Goal: Browse casually: Explore the website without a specific task or goal

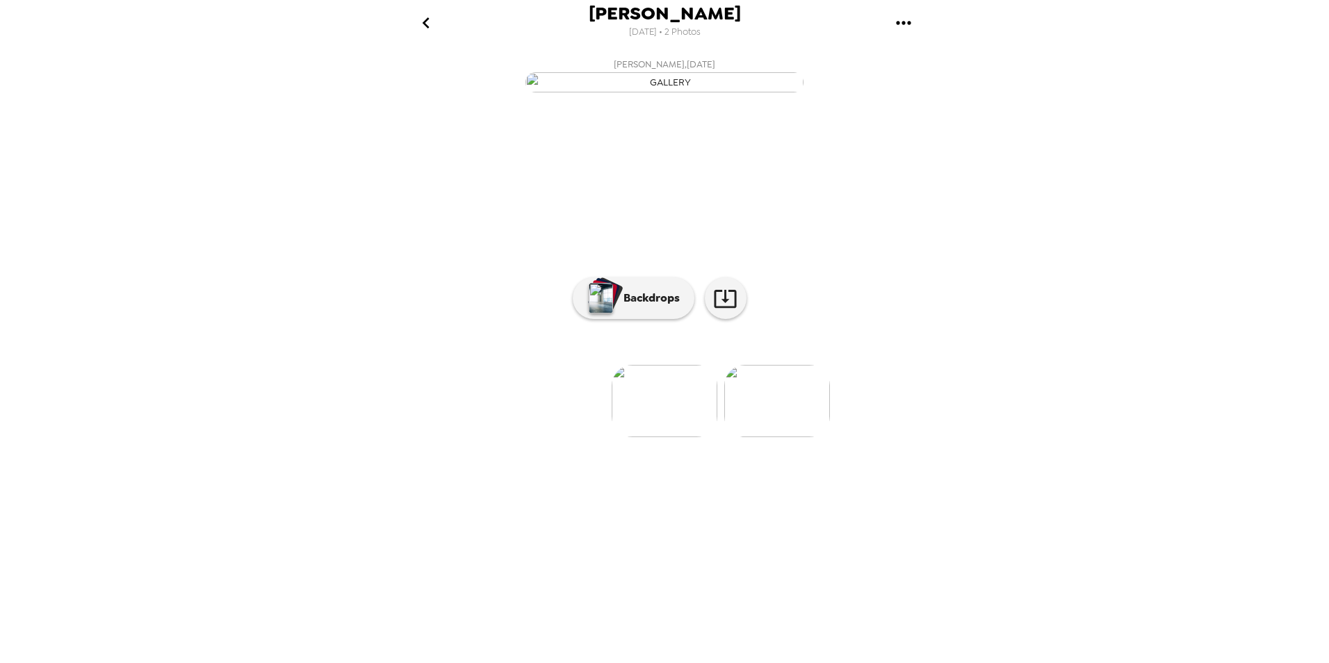
click at [790, 437] on img at bounding box center [777, 401] width 106 height 72
click at [564, 437] on img at bounding box center [553, 401] width 106 height 72
click at [782, 437] on img at bounding box center [777, 401] width 106 height 72
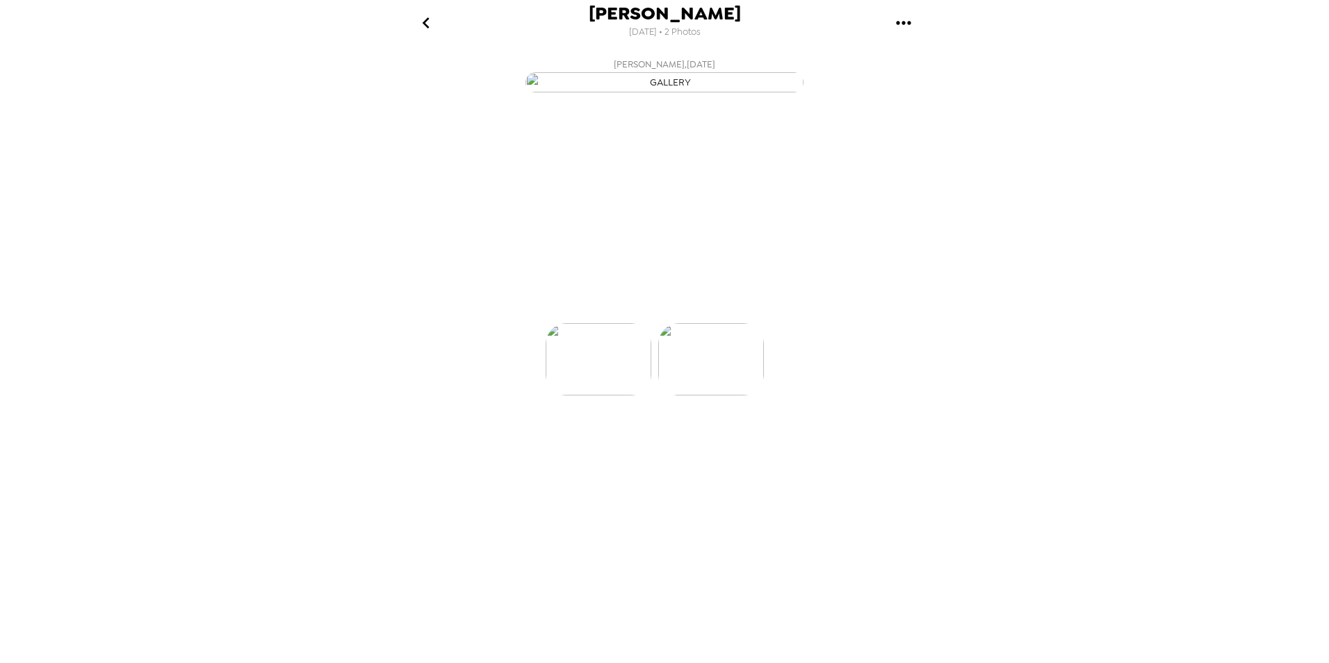
scroll to position [0, 111]
click at [646, 307] on p "Backdrops" at bounding box center [648, 298] width 63 height 17
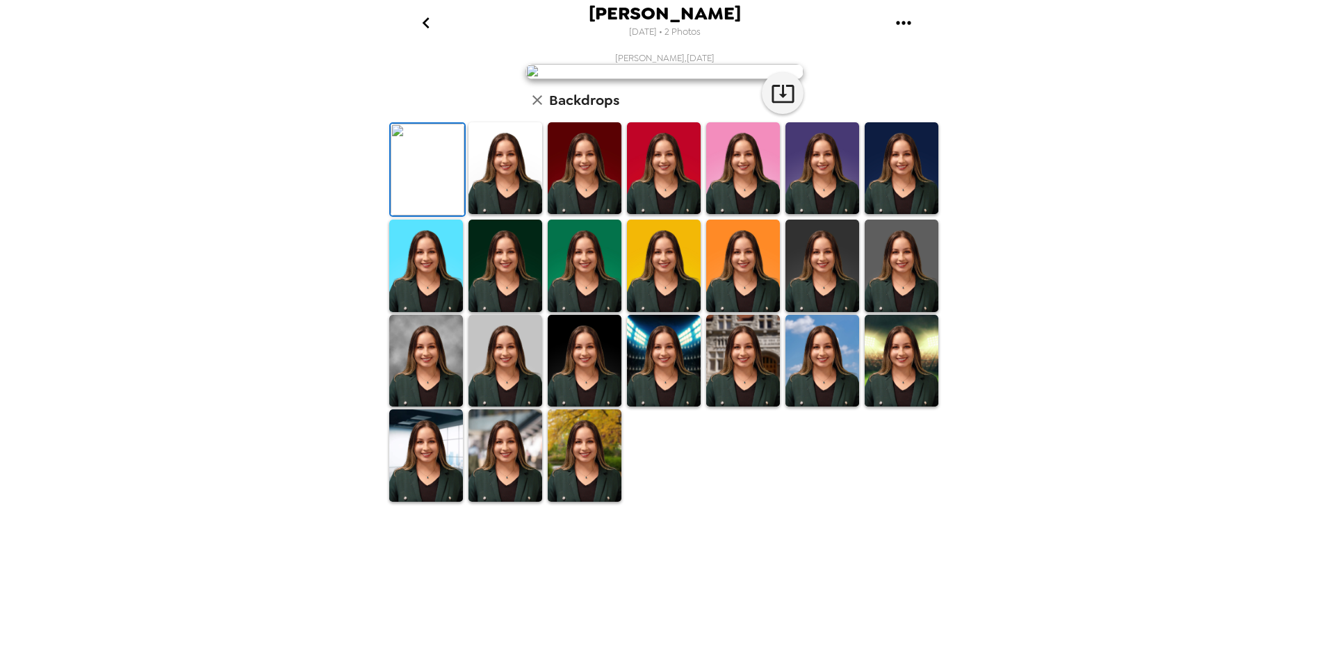
scroll to position [172, 0]
click at [441, 407] on img at bounding box center [426, 361] width 74 height 92
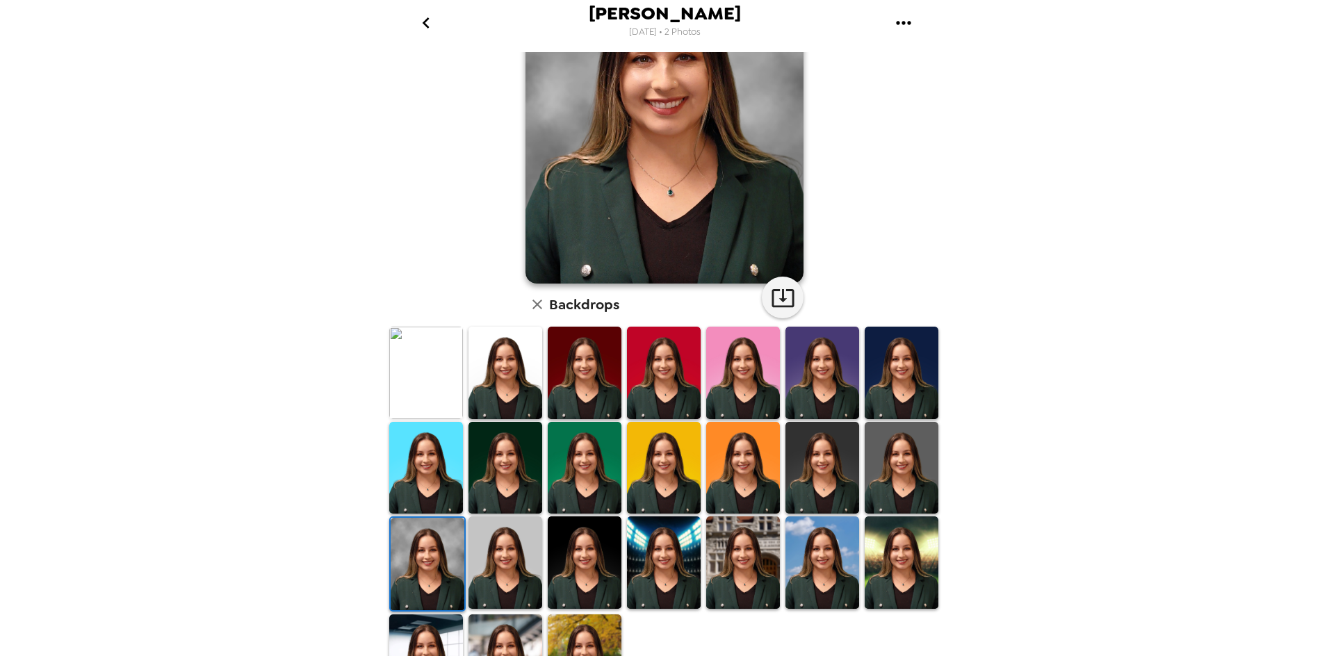
scroll to position [139, 0]
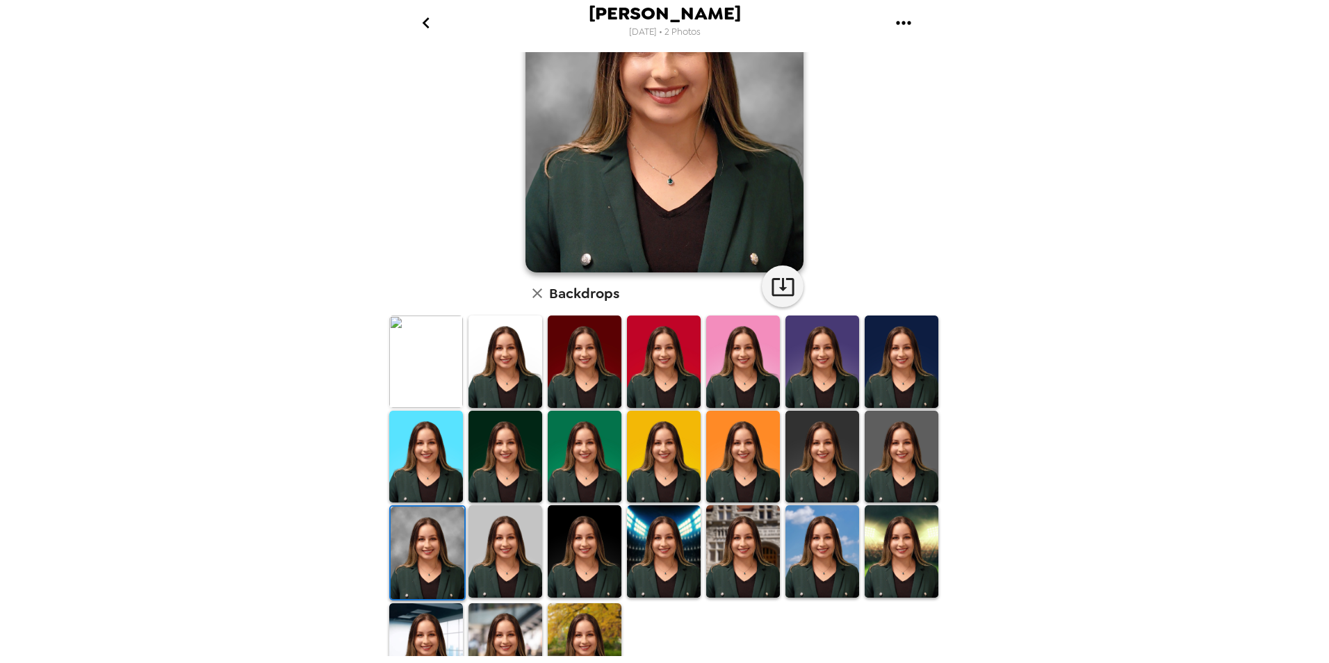
click at [678, 536] on img at bounding box center [664, 551] width 74 height 92
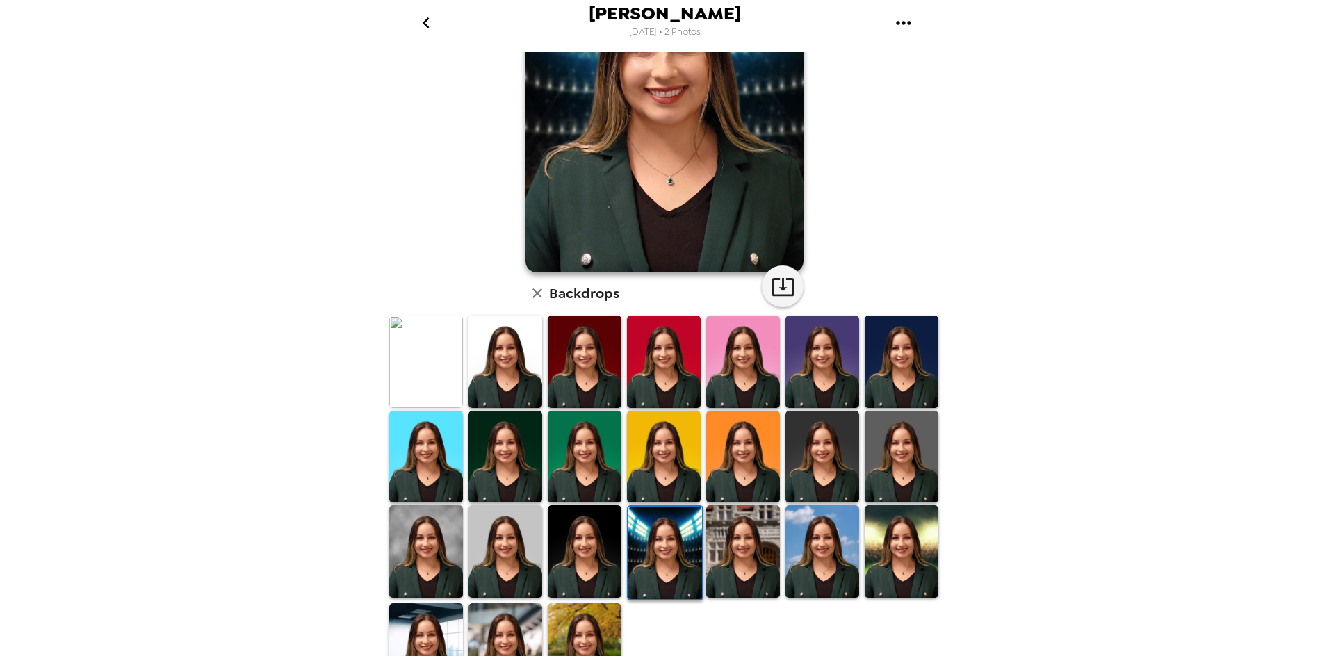
drag, startPoint x: 713, startPoint y: 545, endPoint x: 735, endPoint y: 548, distance: 21.7
click at [714, 544] on img at bounding box center [743, 551] width 74 height 92
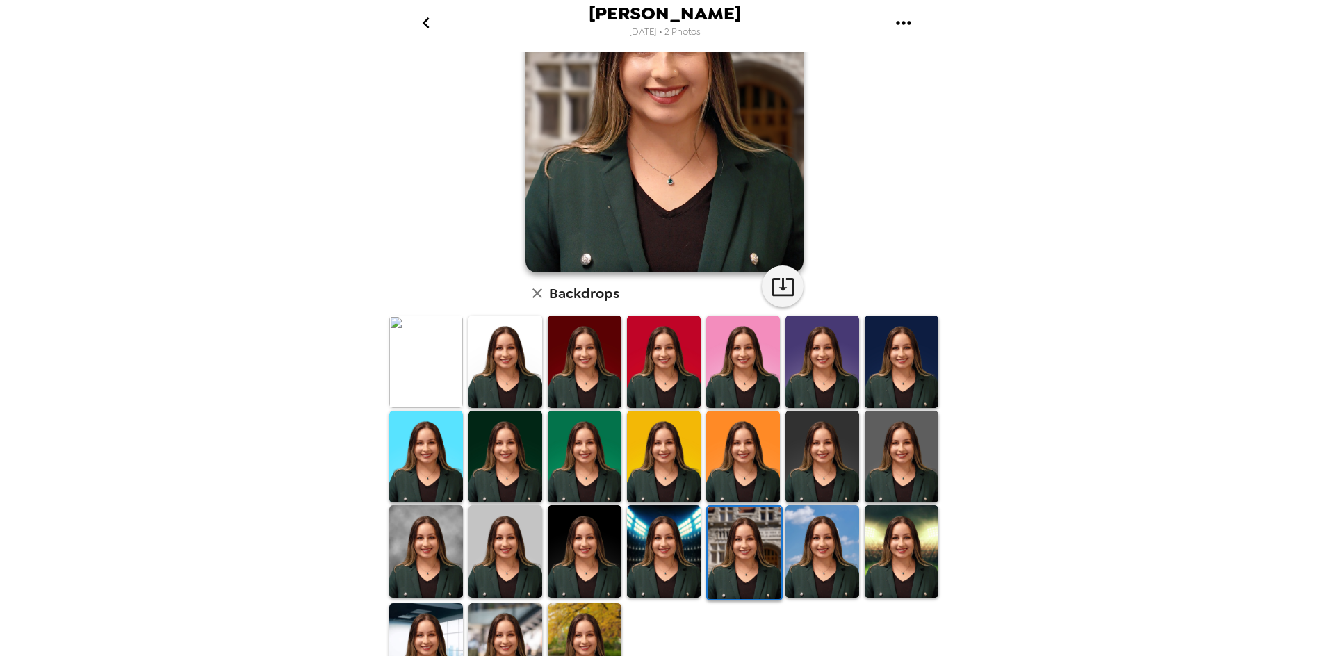
scroll to position [0, 0]
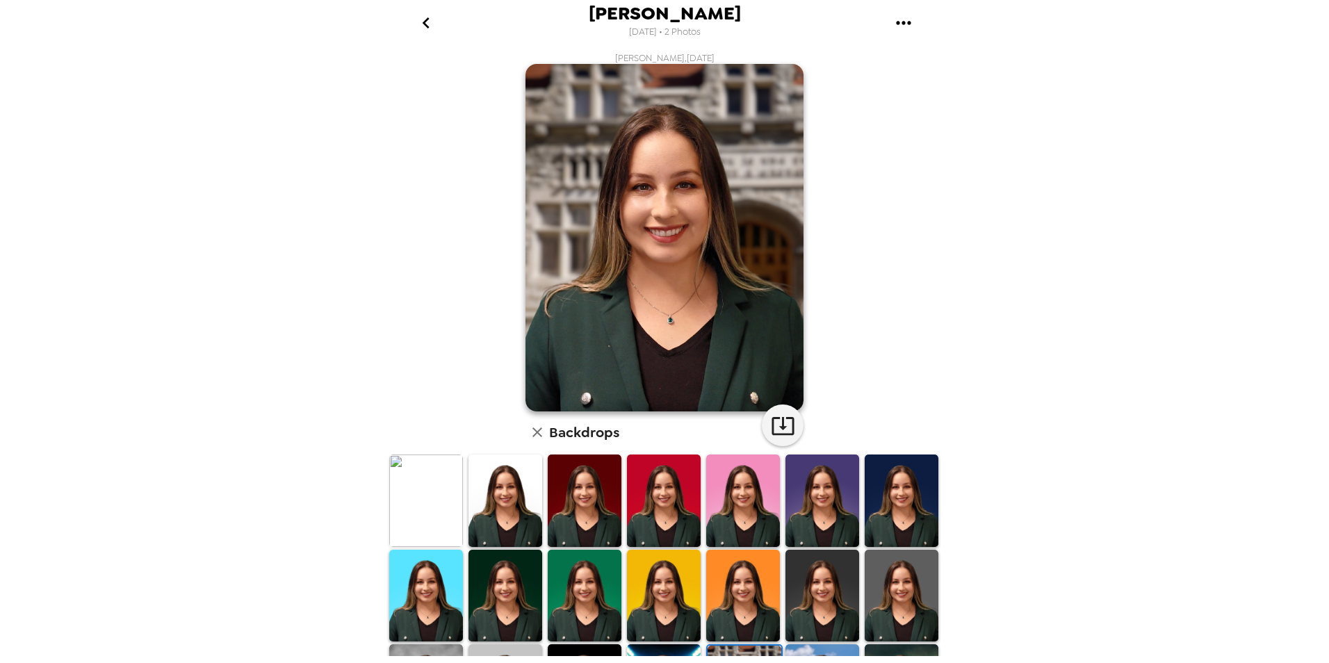
click at [888, 599] on img at bounding box center [902, 596] width 74 height 92
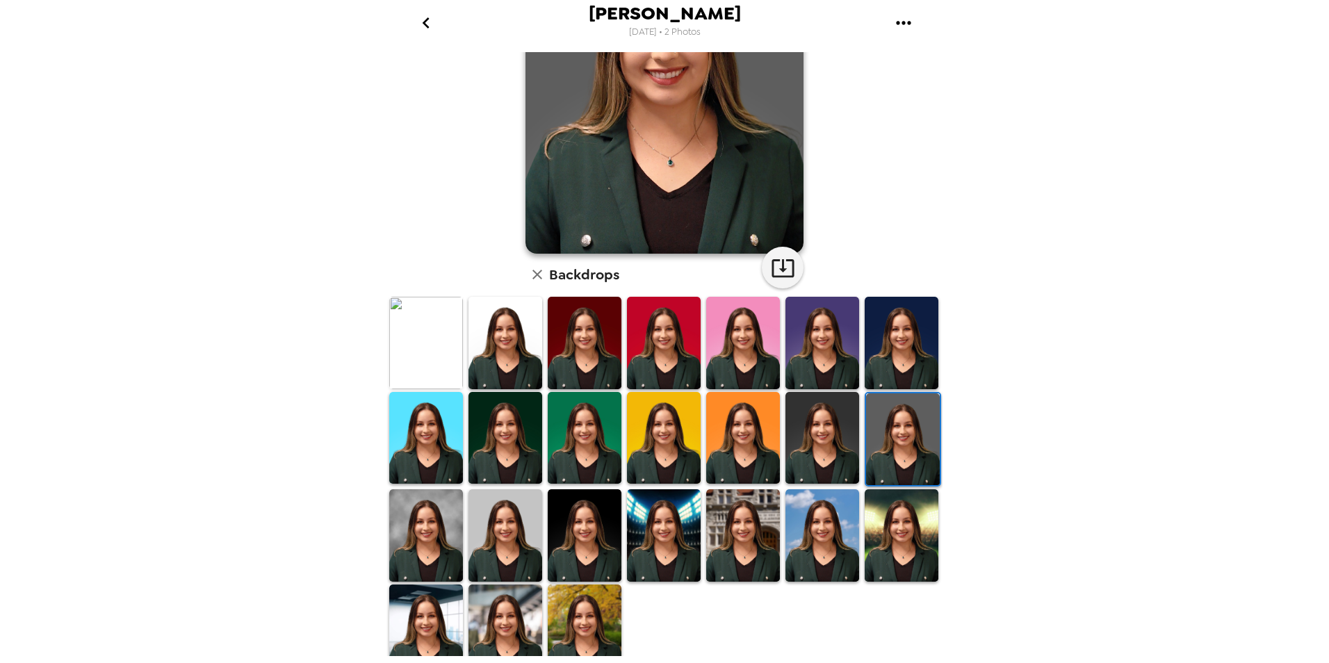
scroll to position [172, 0]
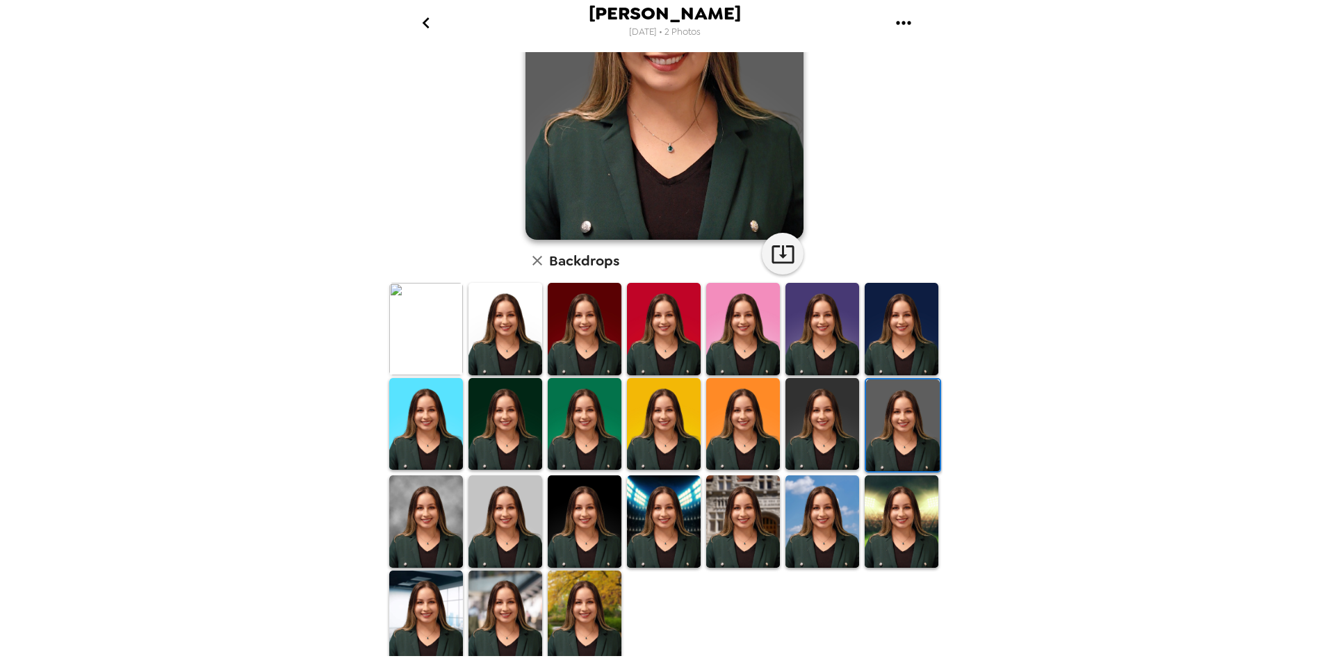
click at [494, 532] on img at bounding box center [506, 521] width 74 height 92
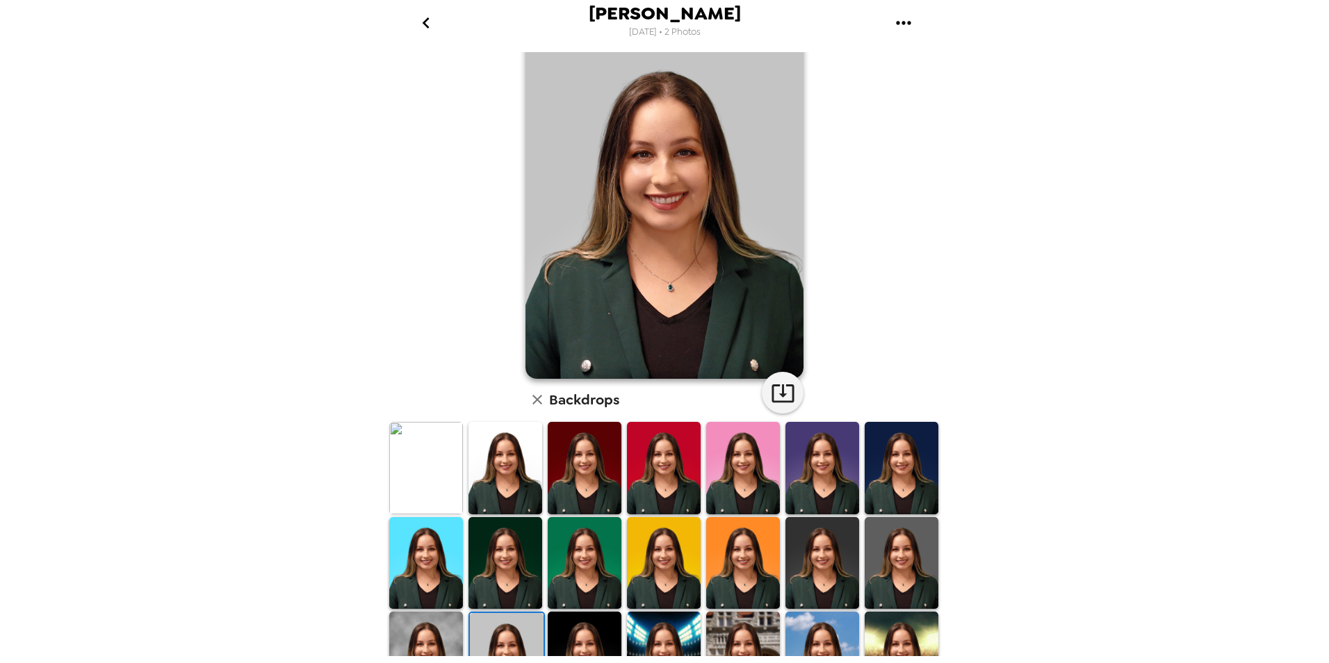
scroll to position [102, 0]
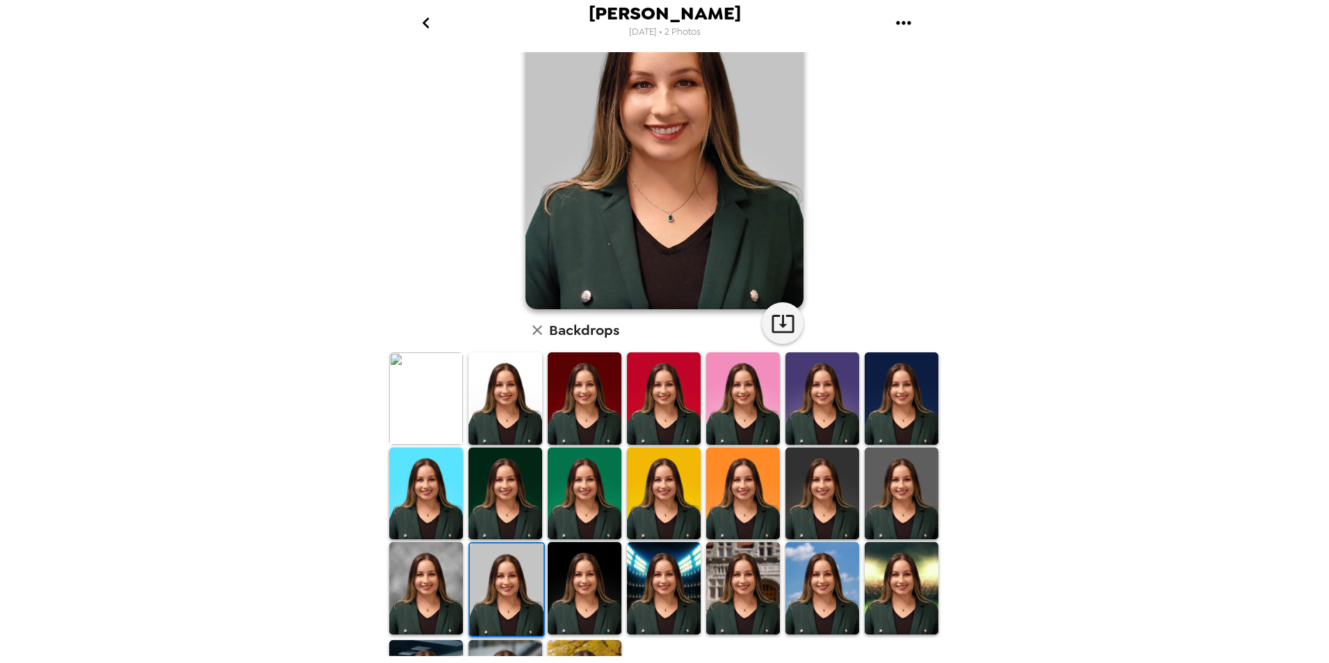
click at [594, 491] on img at bounding box center [585, 494] width 74 height 92
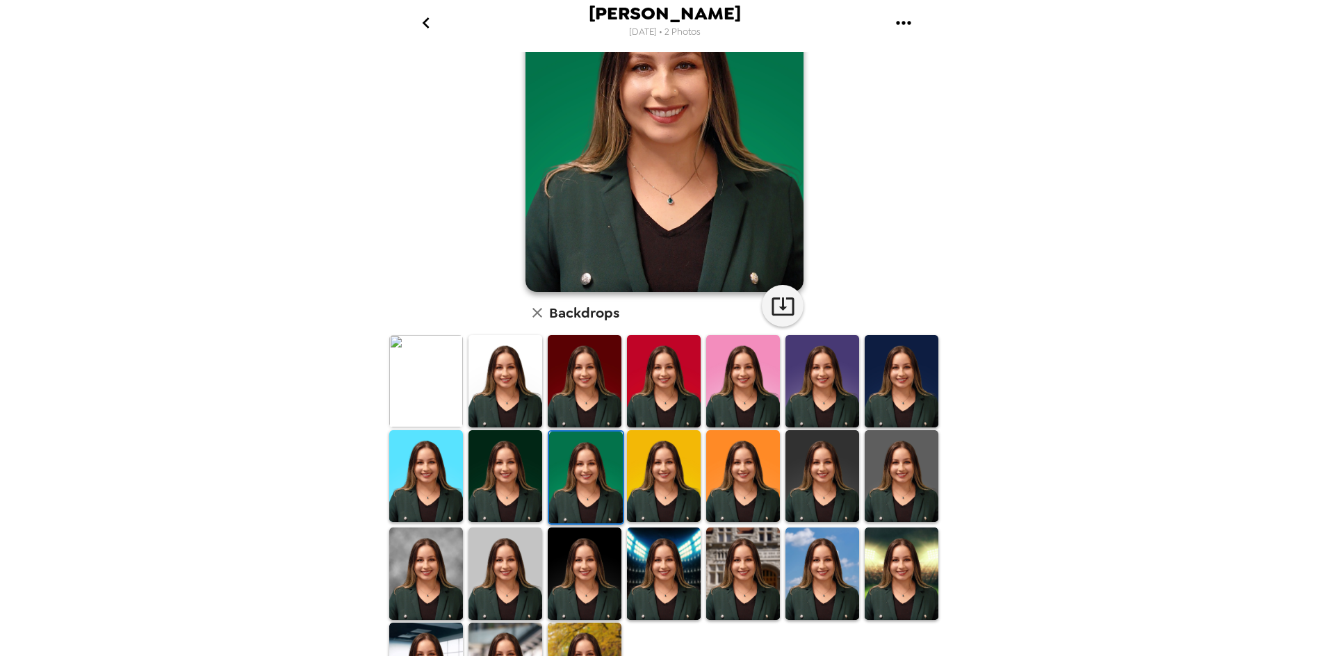
scroll to position [139, 0]
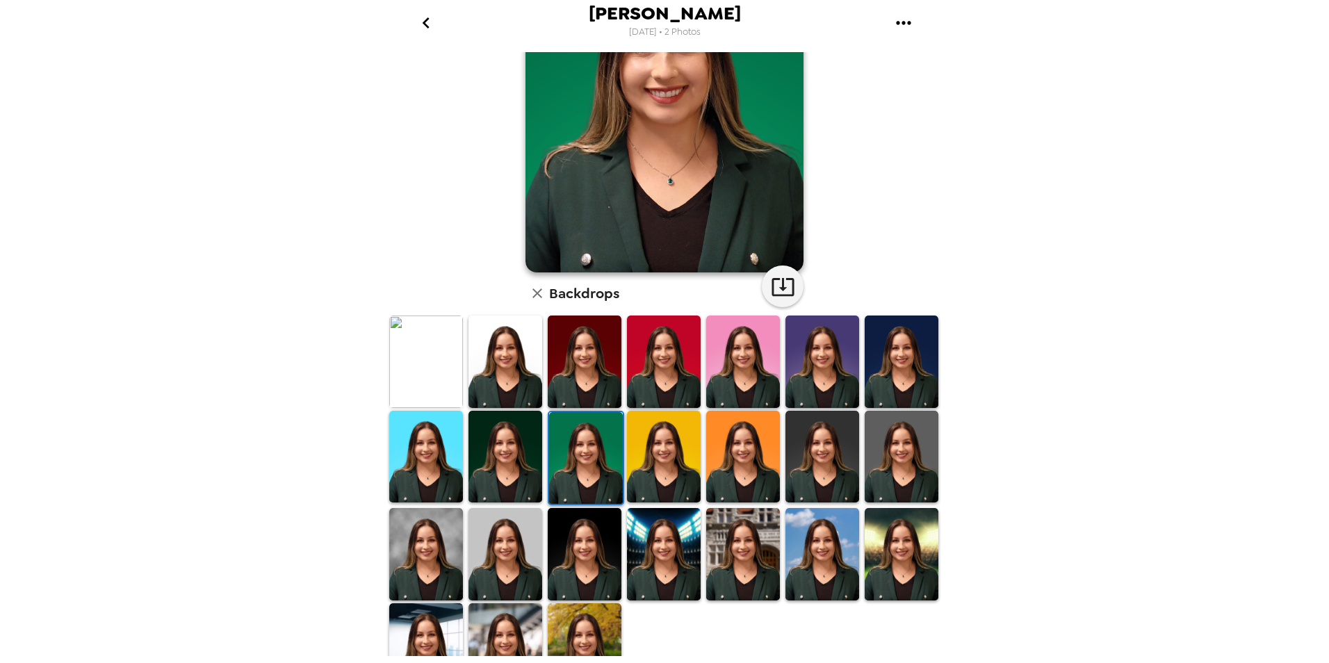
click at [587, 544] on img at bounding box center [585, 554] width 74 height 92
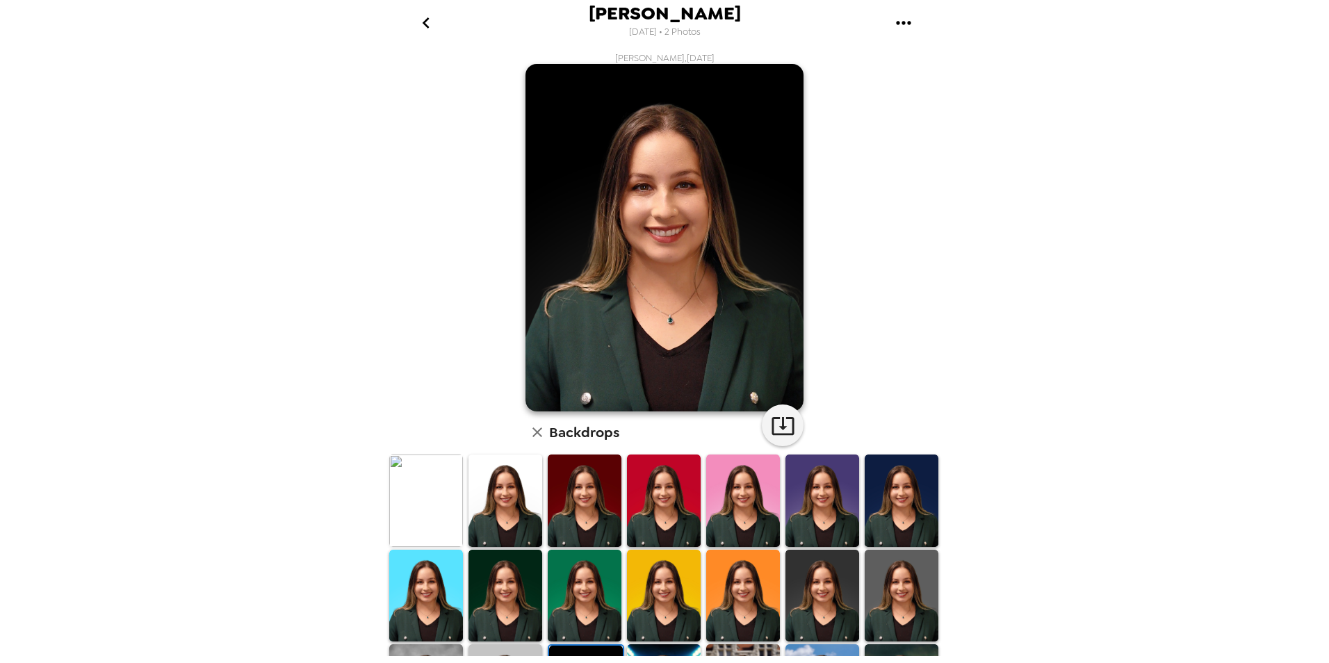
scroll to position [70, 0]
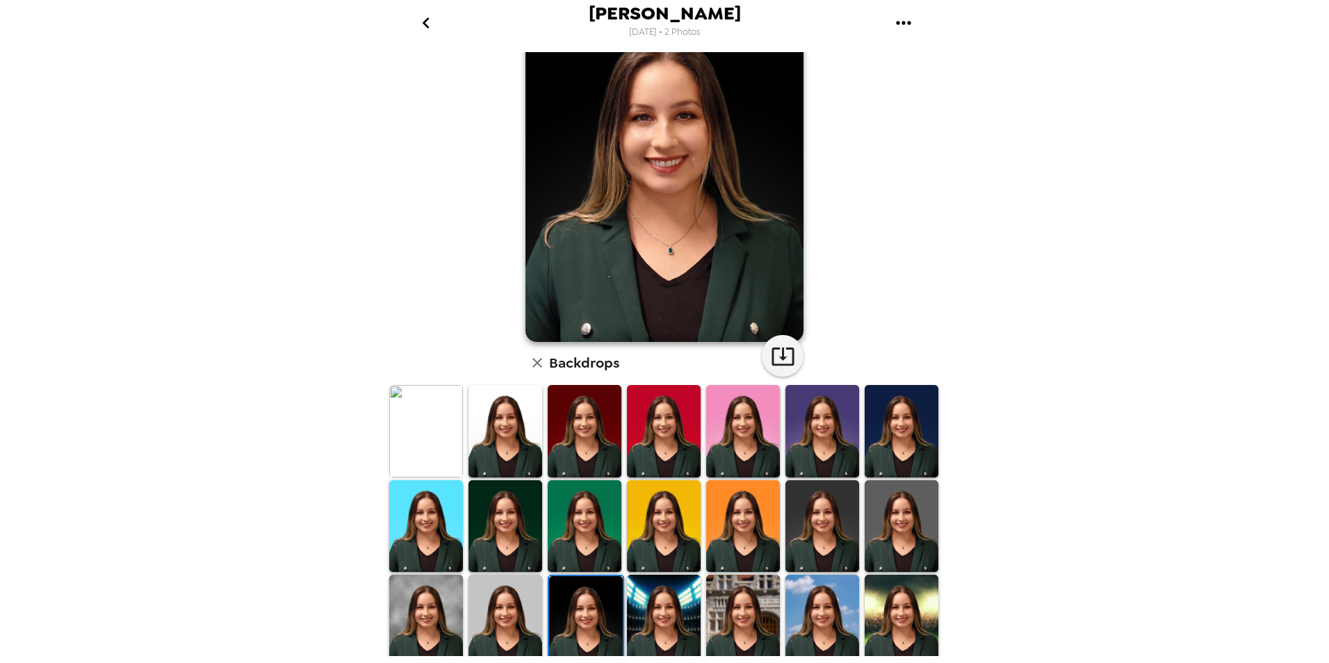
click at [514, 614] on img at bounding box center [506, 621] width 74 height 92
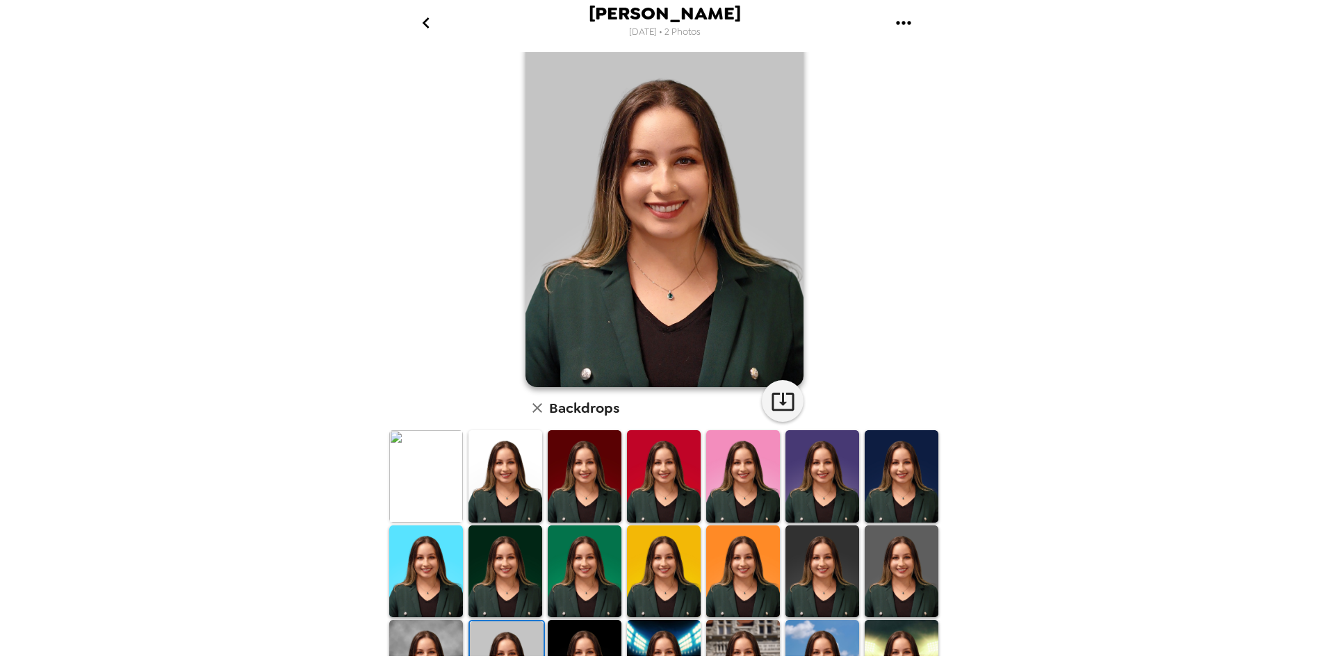
scroll to position [0, 0]
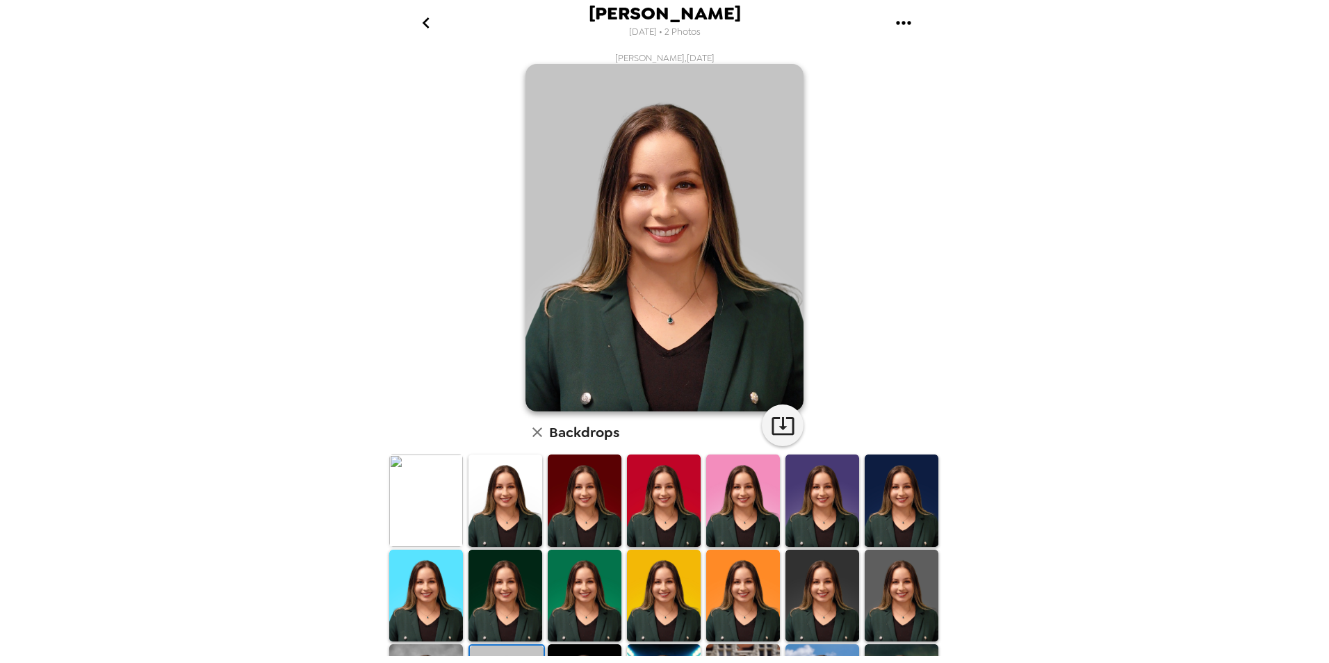
click at [865, 585] on img at bounding box center [902, 596] width 74 height 92
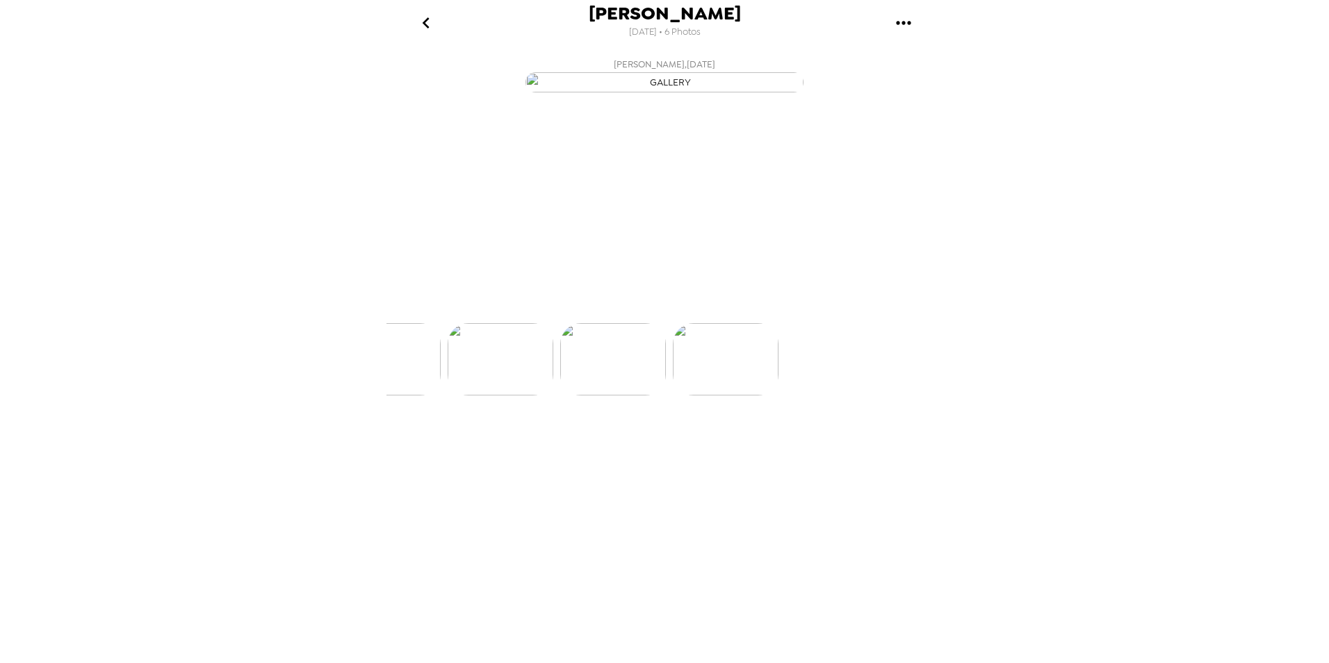
scroll to position [0, 560]
click at [437, 437] on img at bounding box center [443, 401] width 106 height 72
click at [568, 437] on img at bounding box center [554, 401] width 106 height 72
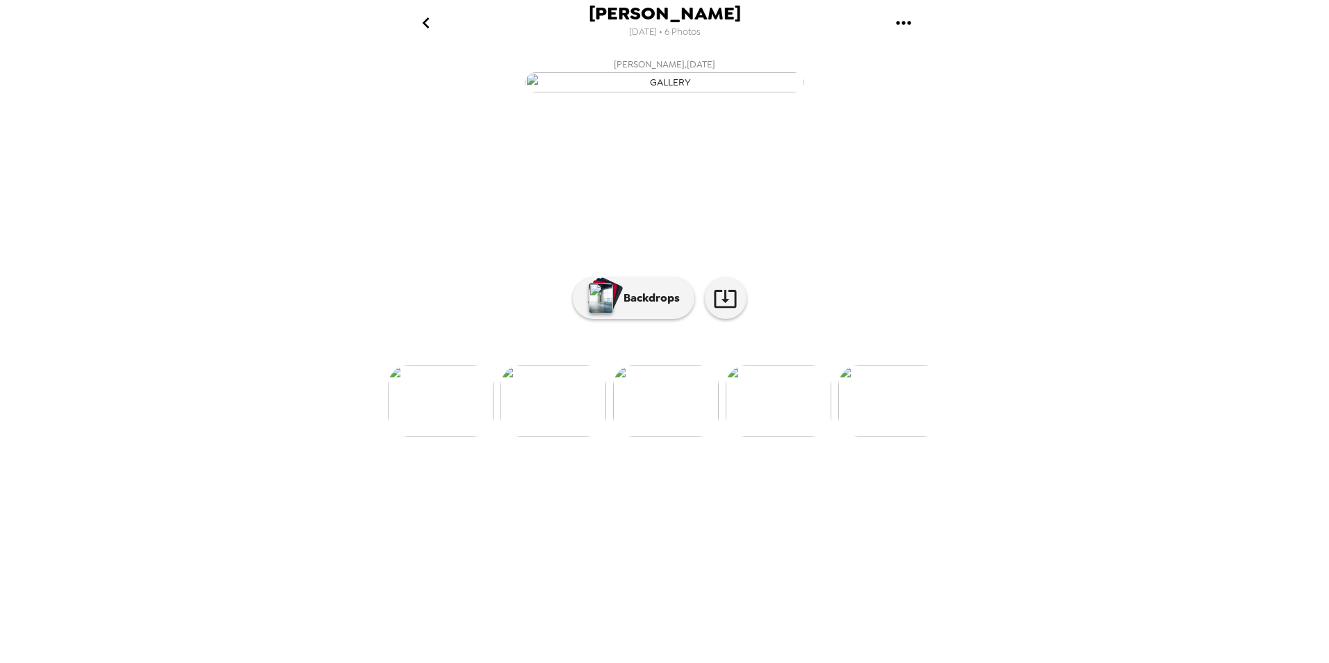
click at [678, 437] on img at bounding box center [666, 401] width 106 height 72
click at [815, 437] on img at bounding box center [779, 401] width 106 height 72
click at [652, 319] on button "Backdrops" at bounding box center [634, 298] width 122 height 42
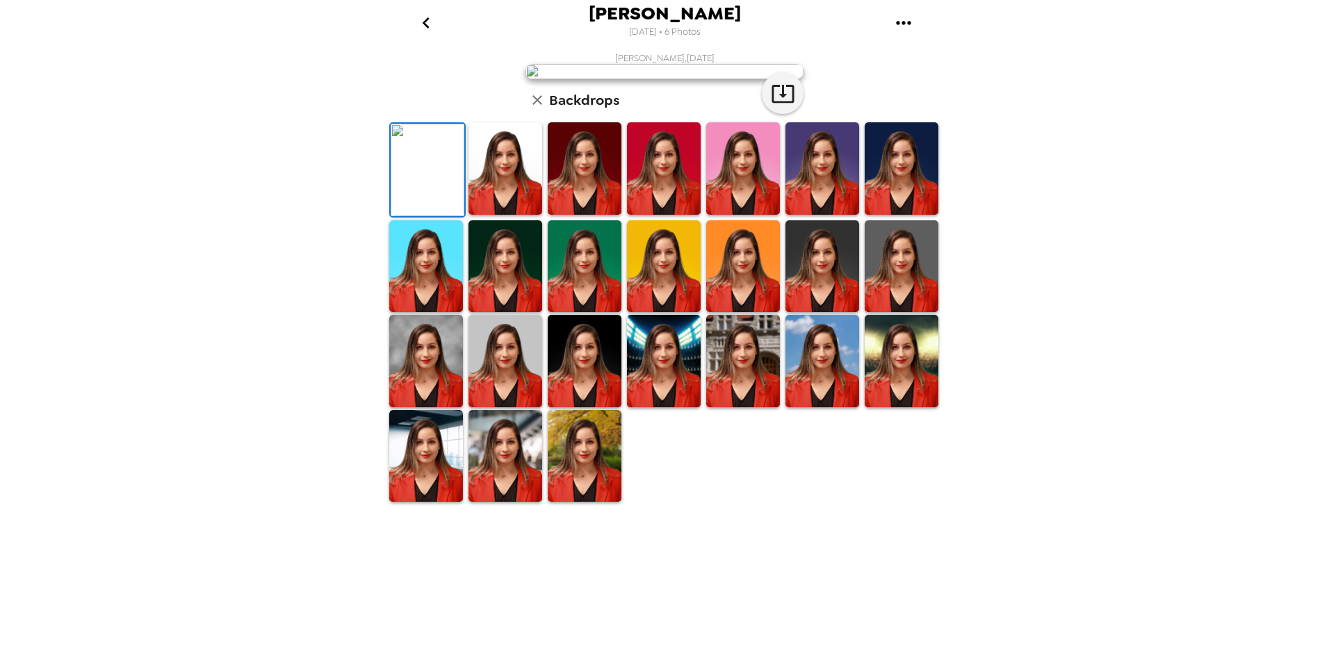
scroll to position [139, 0]
click at [673, 215] on img at bounding box center [664, 168] width 74 height 92
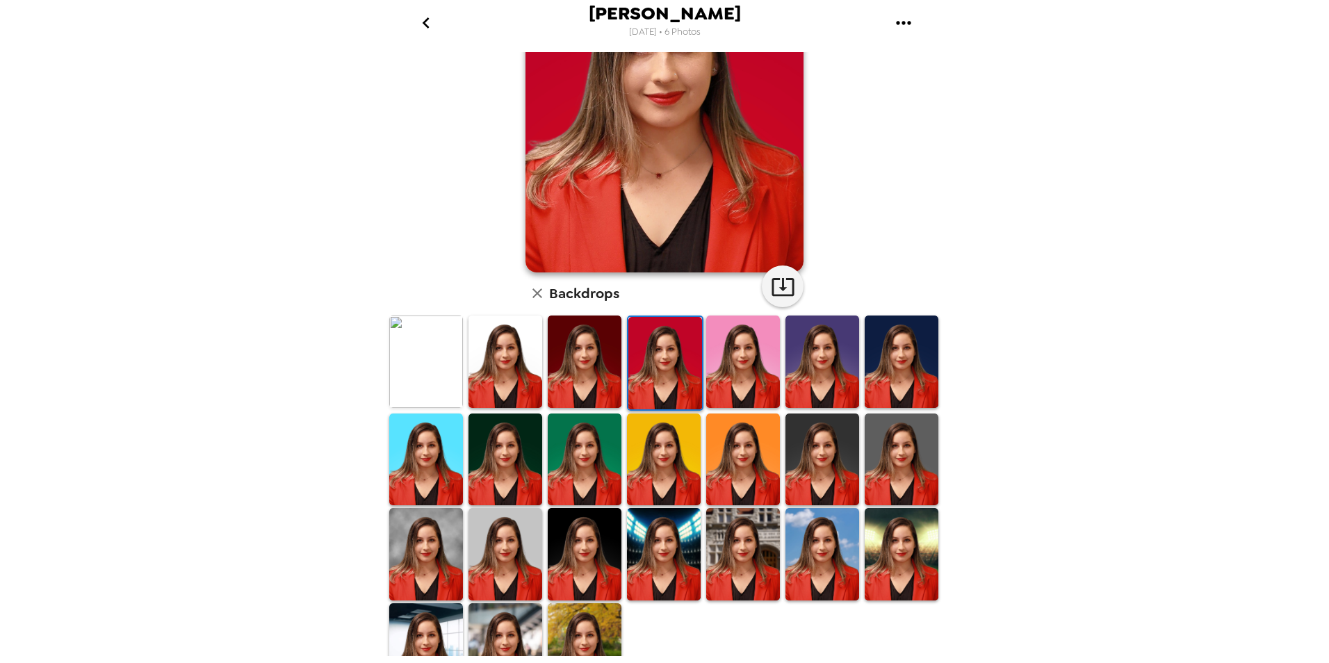
click at [875, 446] on img at bounding box center [902, 460] width 74 height 92
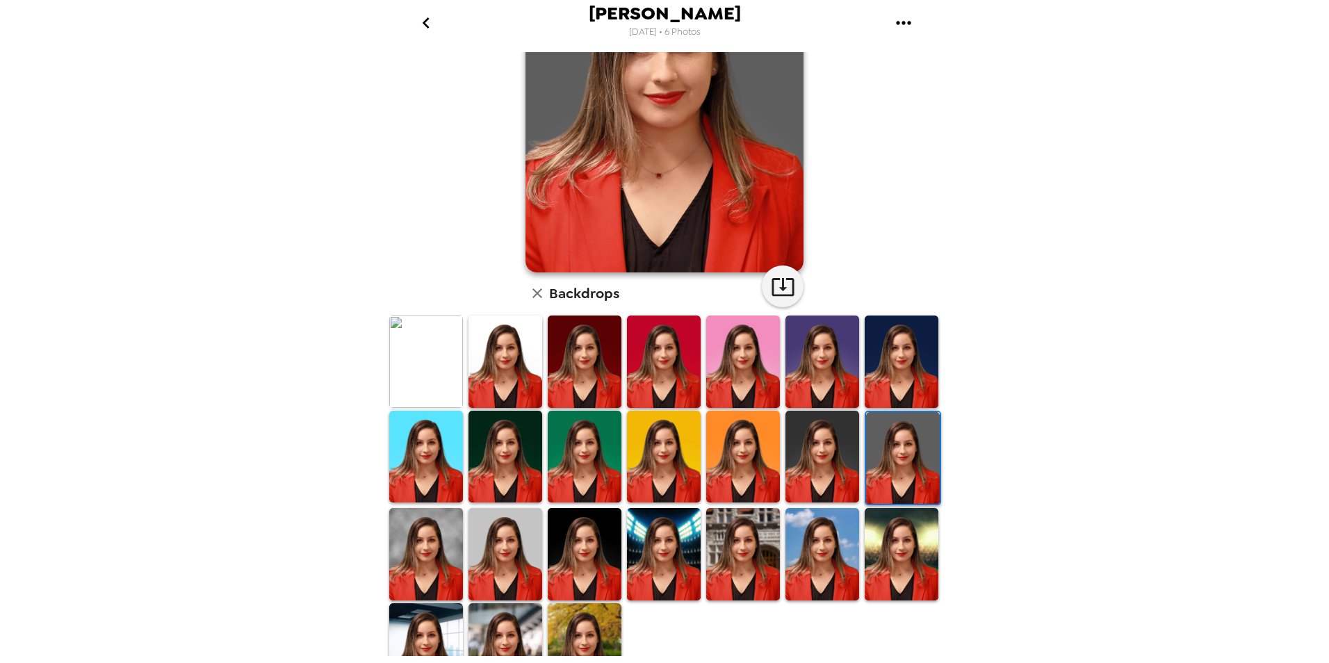
click at [658, 443] on img at bounding box center [664, 457] width 74 height 92
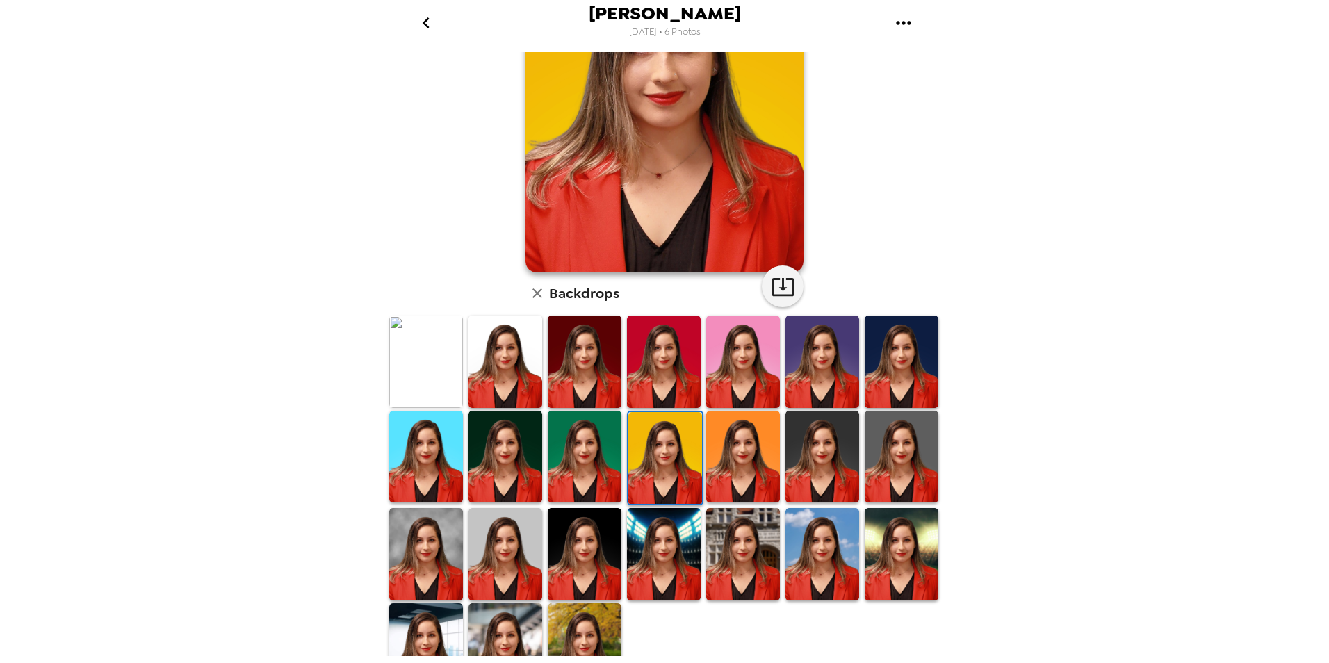
click at [435, 553] on img at bounding box center [426, 554] width 74 height 92
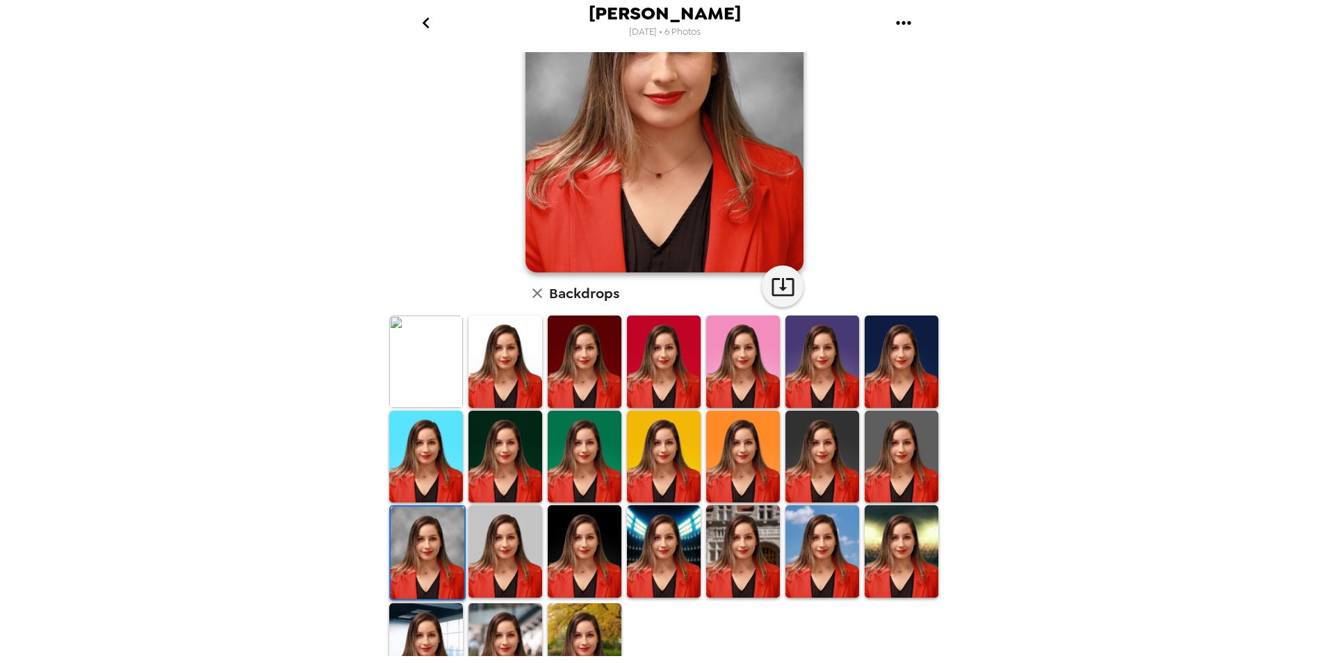
click at [489, 553] on img at bounding box center [506, 551] width 74 height 92
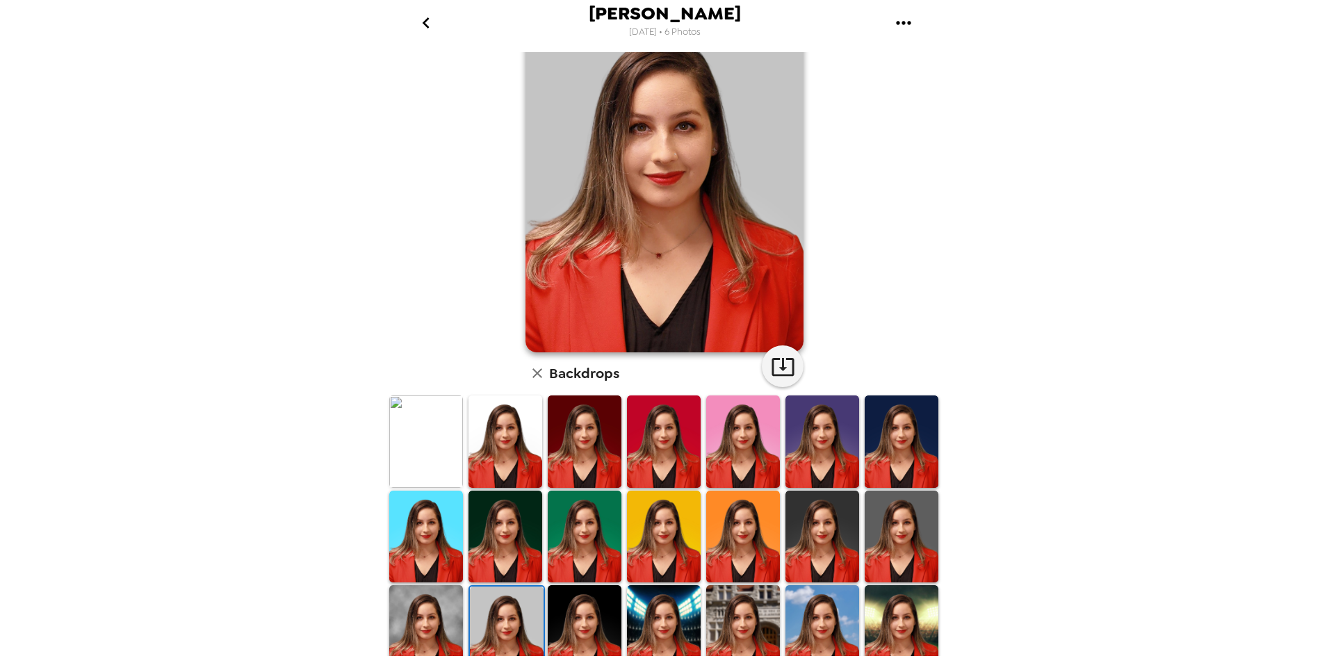
scroll to position [0, 0]
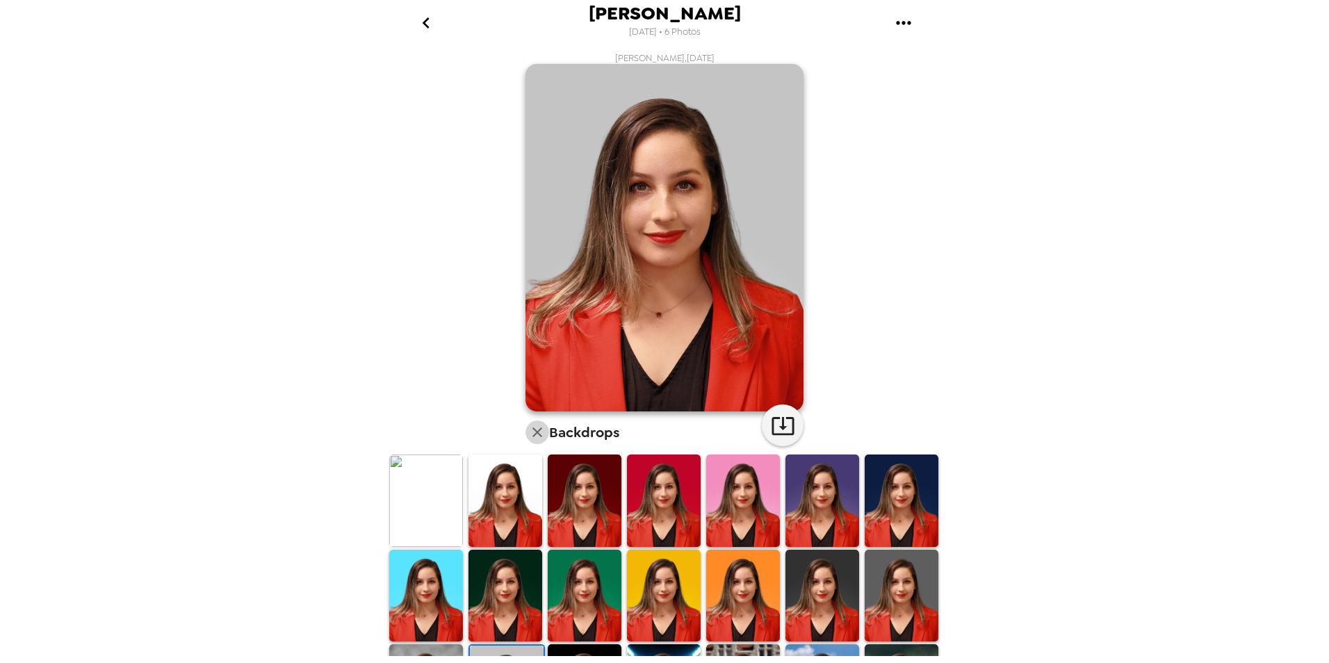
click at [529, 434] on icon "button" at bounding box center [537, 432] width 17 height 17
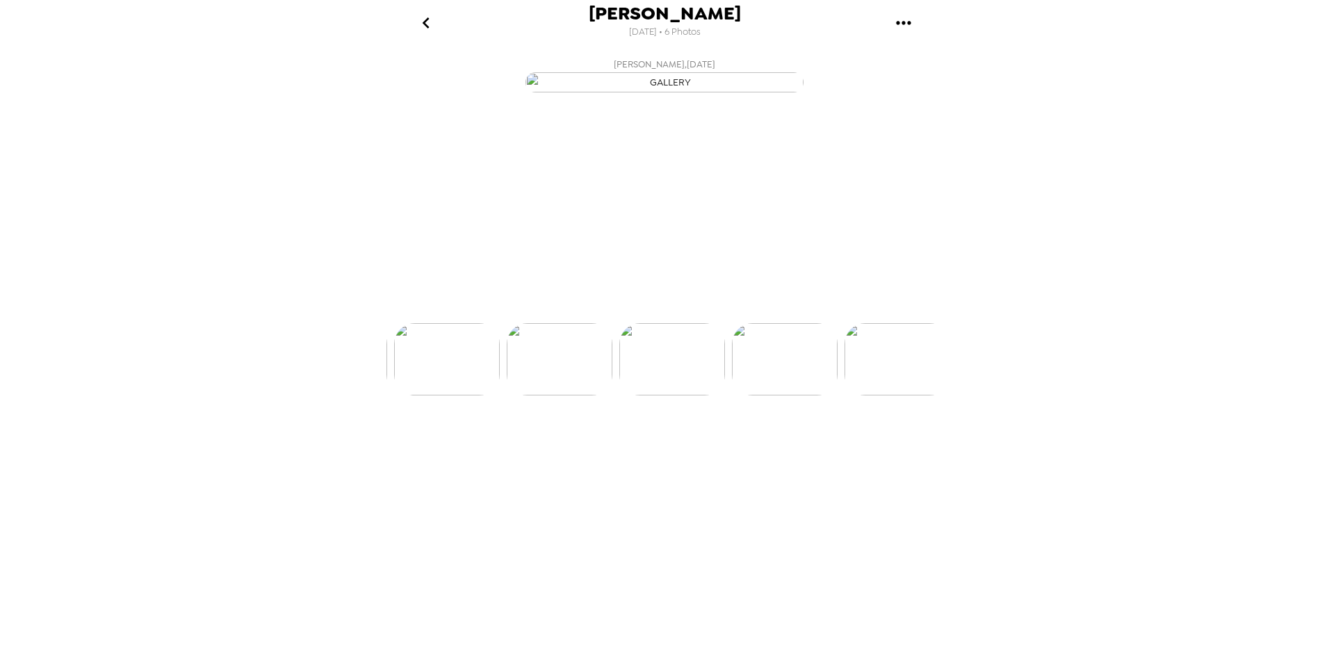
scroll to position [0, 336]
click at [454, 437] on img at bounding box center [442, 401] width 106 height 72
click at [614, 92] on img "button" at bounding box center [665, 82] width 278 height 20
click at [783, 437] on img at bounding box center [778, 401] width 106 height 72
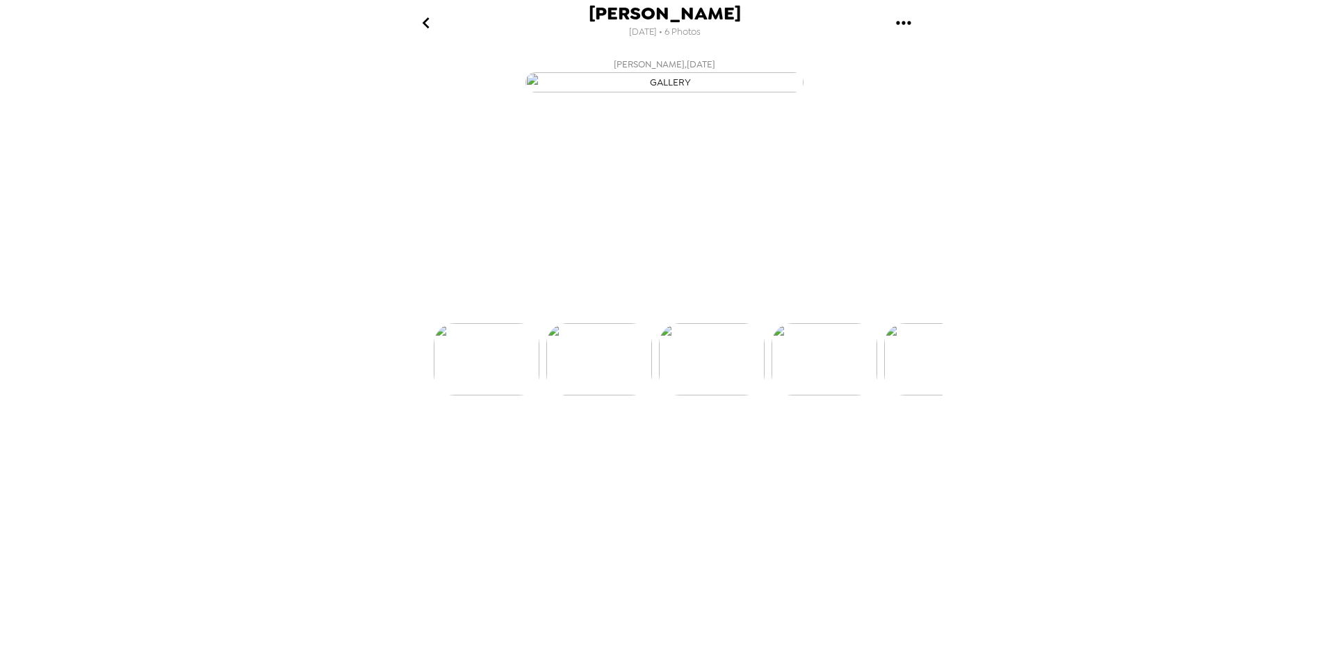
scroll to position [0, 224]
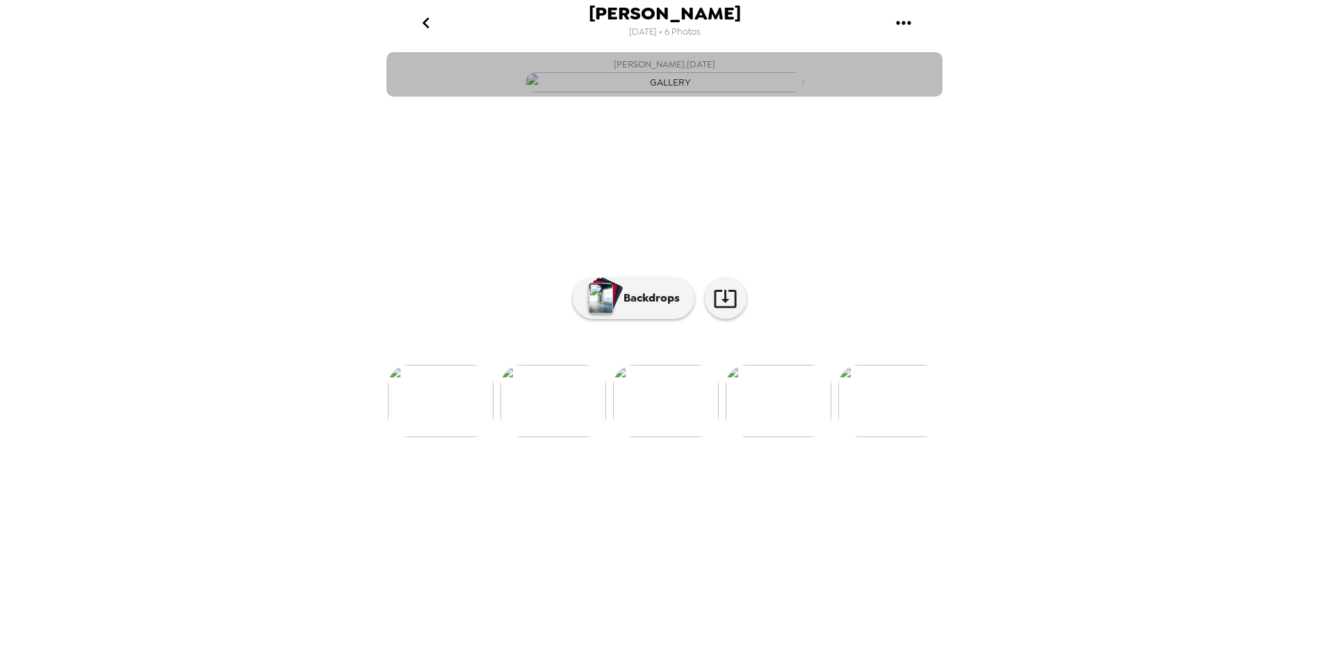
drag, startPoint x: 584, startPoint y: 65, endPoint x: 801, endPoint y: 308, distance: 325.9
click at [588, 70] on button "Pamela Fonseca , 09-25-2025" at bounding box center [664, 74] width 556 height 44
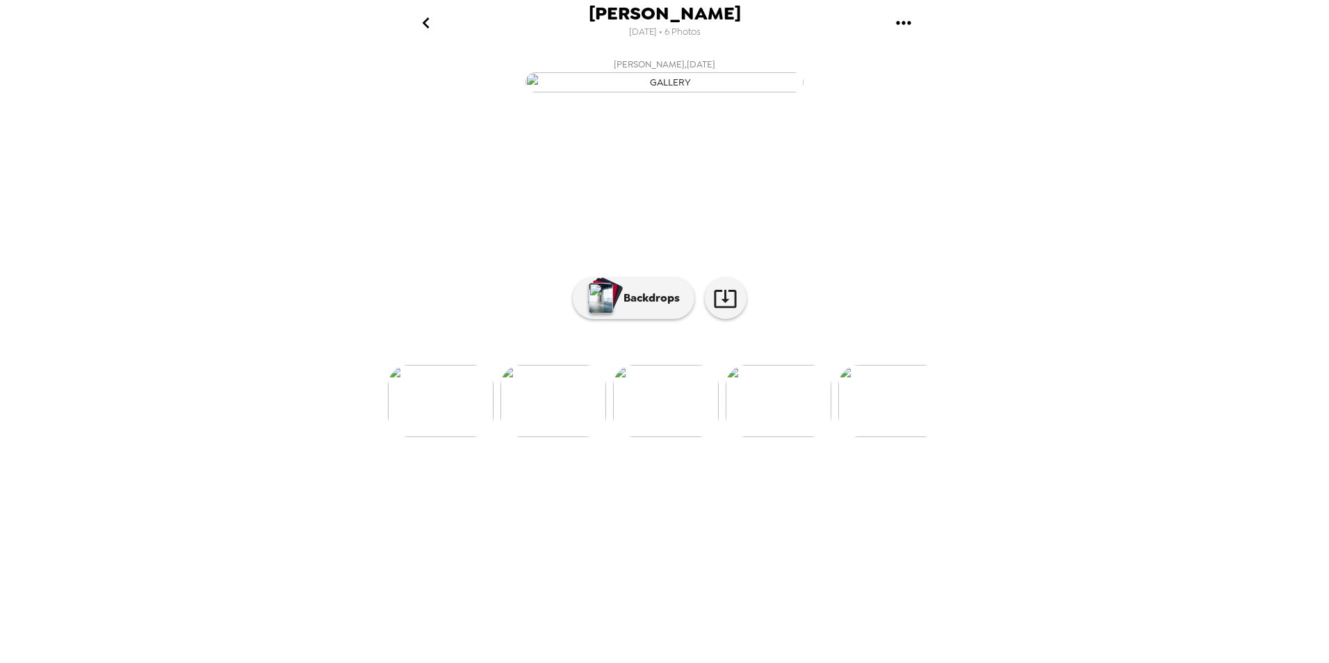
click at [777, 92] on img "button" at bounding box center [665, 82] width 278 height 20
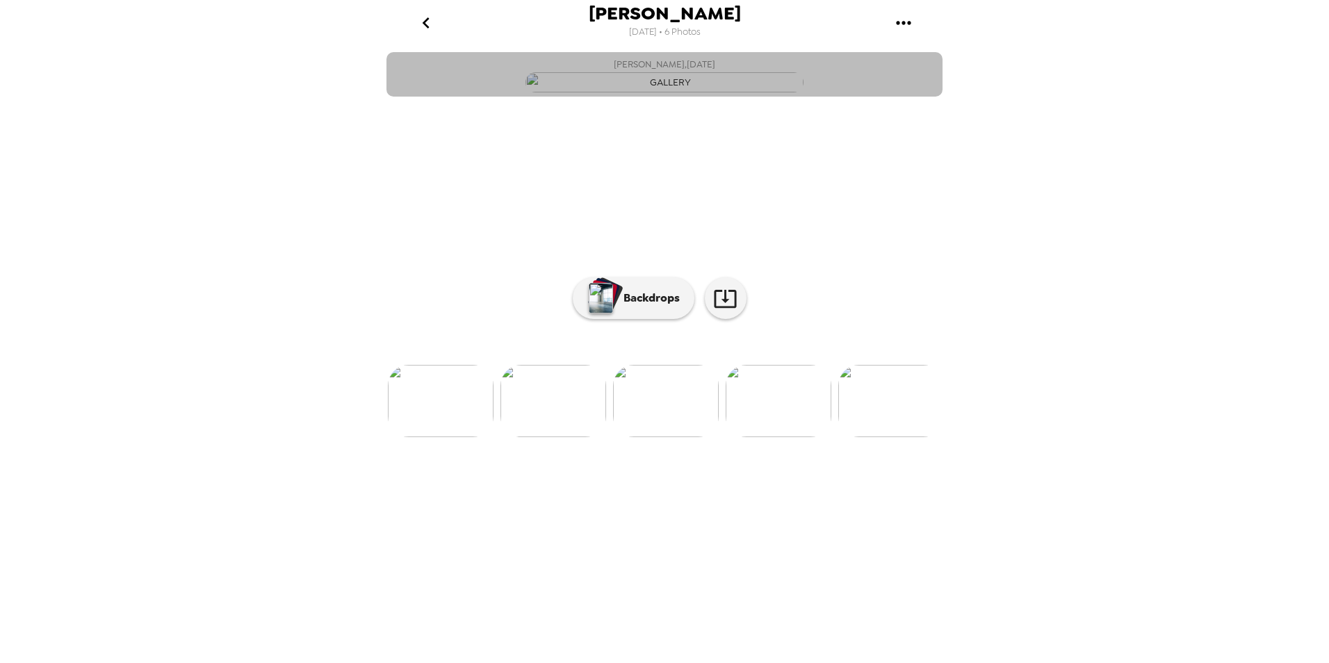
click at [777, 92] on img "button" at bounding box center [665, 82] width 278 height 20
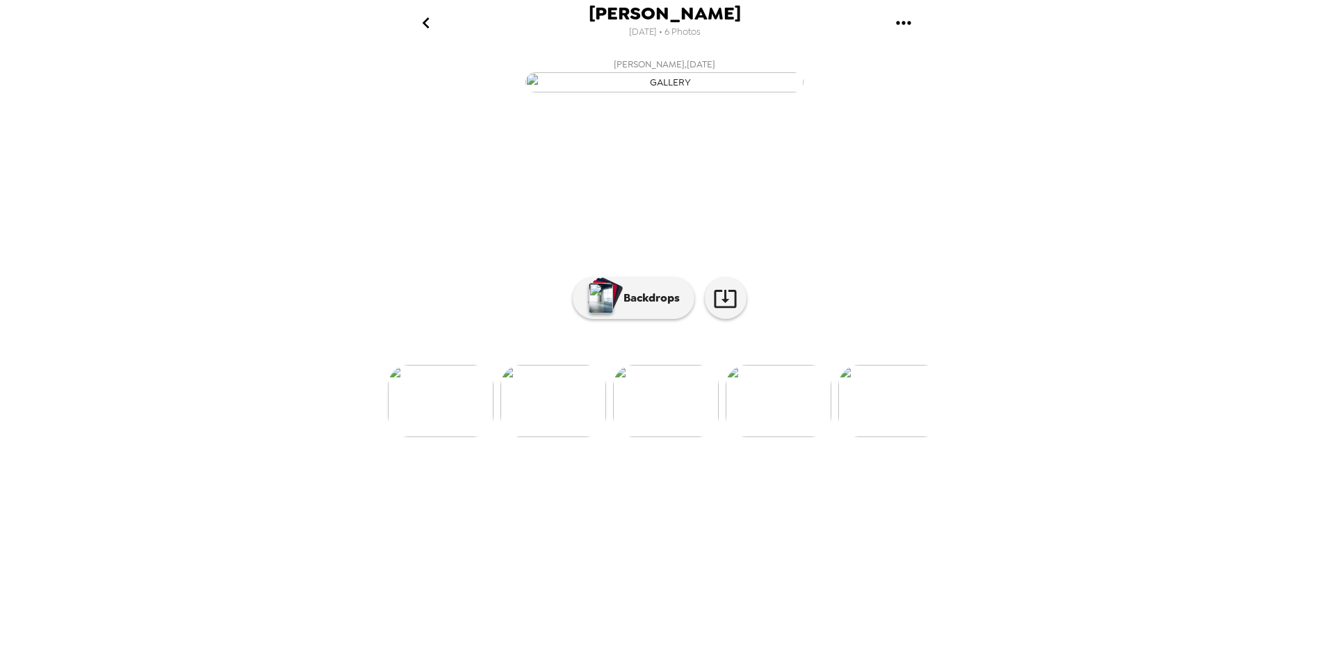
click at [798, 437] on img at bounding box center [779, 401] width 106 height 72
click at [449, 437] on img at bounding box center [442, 401] width 106 height 72
click at [902, 437] on img at bounding box center [891, 401] width 106 height 72
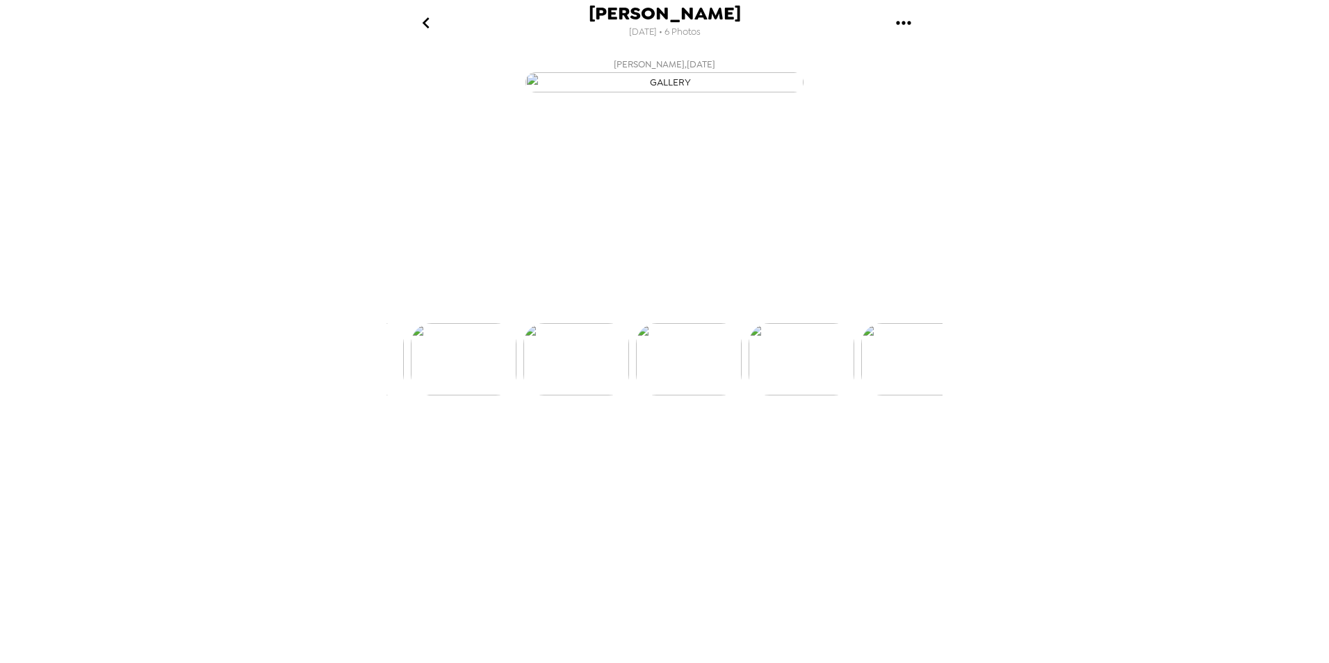
scroll to position [0, 336]
click at [767, 437] on img at bounding box center [779, 401] width 106 height 72
click at [792, 437] on img at bounding box center [780, 401] width 106 height 72
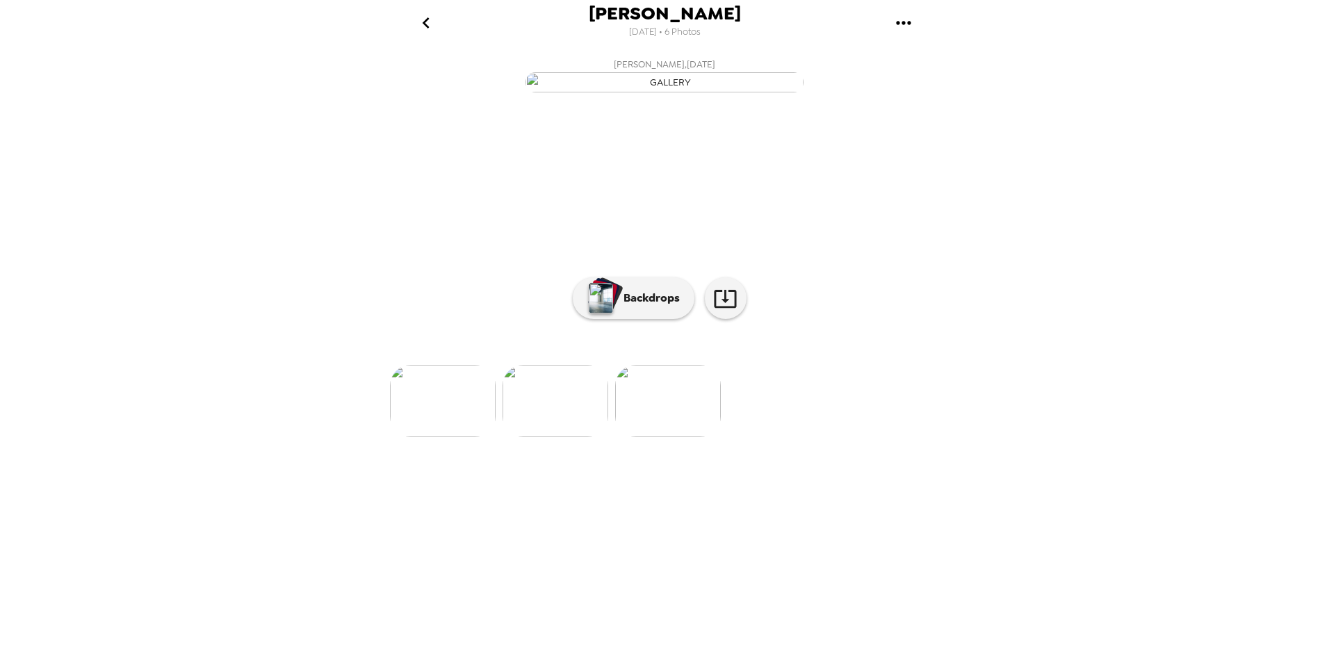
click at [423, 437] on img at bounding box center [443, 401] width 106 height 72
click at [548, 437] on img at bounding box center [554, 401] width 106 height 72
click at [646, 437] on img at bounding box center [666, 401] width 106 height 72
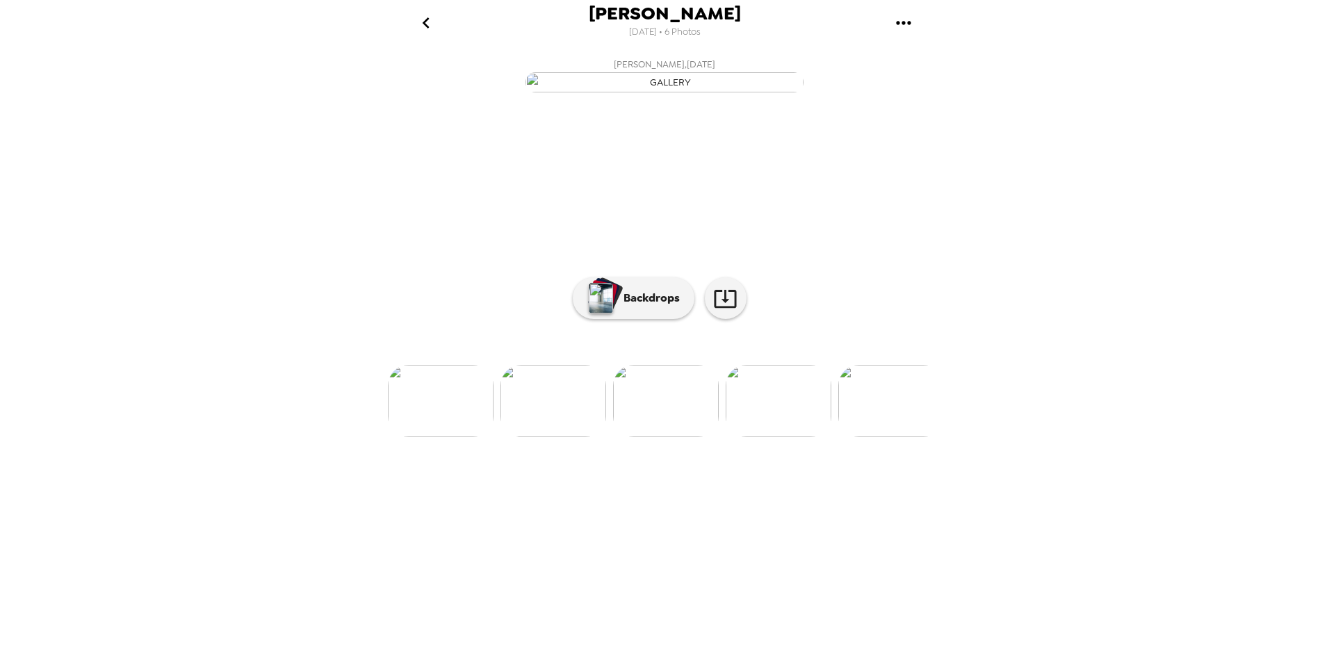
click at [763, 437] on img at bounding box center [779, 401] width 106 height 72
click at [765, 437] on img at bounding box center [779, 401] width 106 height 72
click at [774, 437] on img at bounding box center [780, 401] width 106 height 72
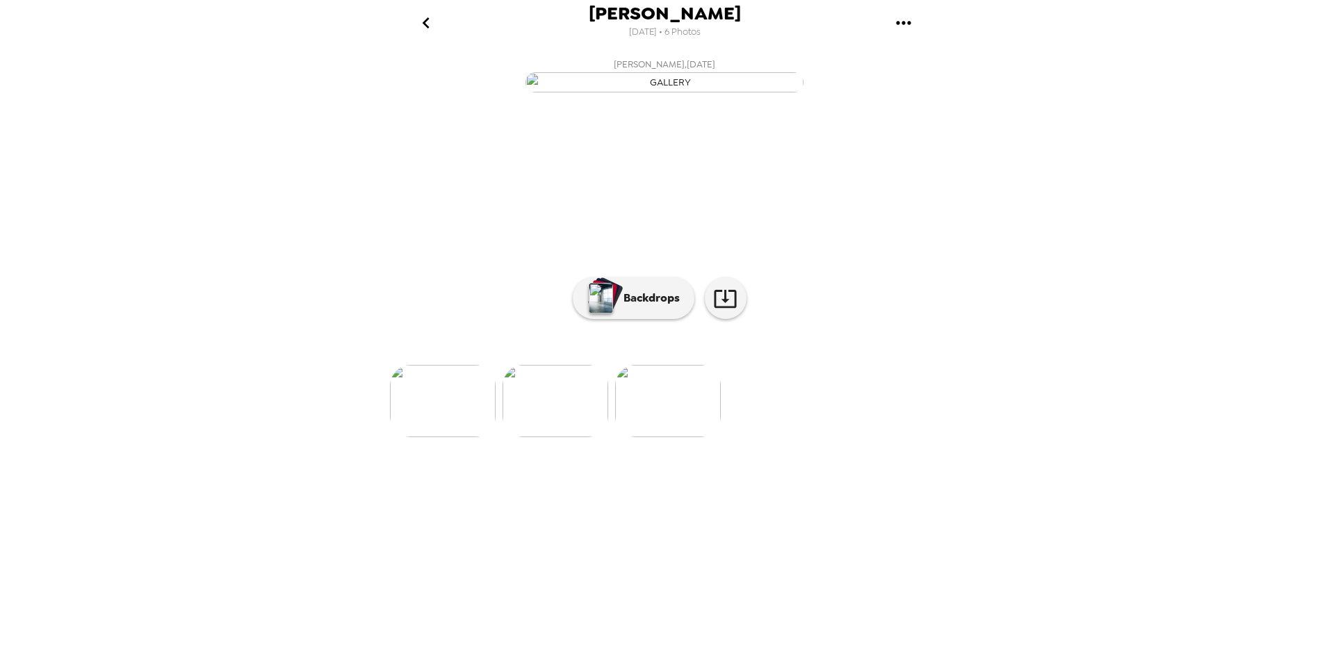
click at [578, 437] on img at bounding box center [556, 401] width 106 height 72
click at [793, 437] on img at bounding box center [780, 401] width 106 height 72
click at [573, 437] on img at bounding box center [556, 401] width 106 height 72
click at [483, 437] on div at bounding box center [664, 378] width 556 height 118
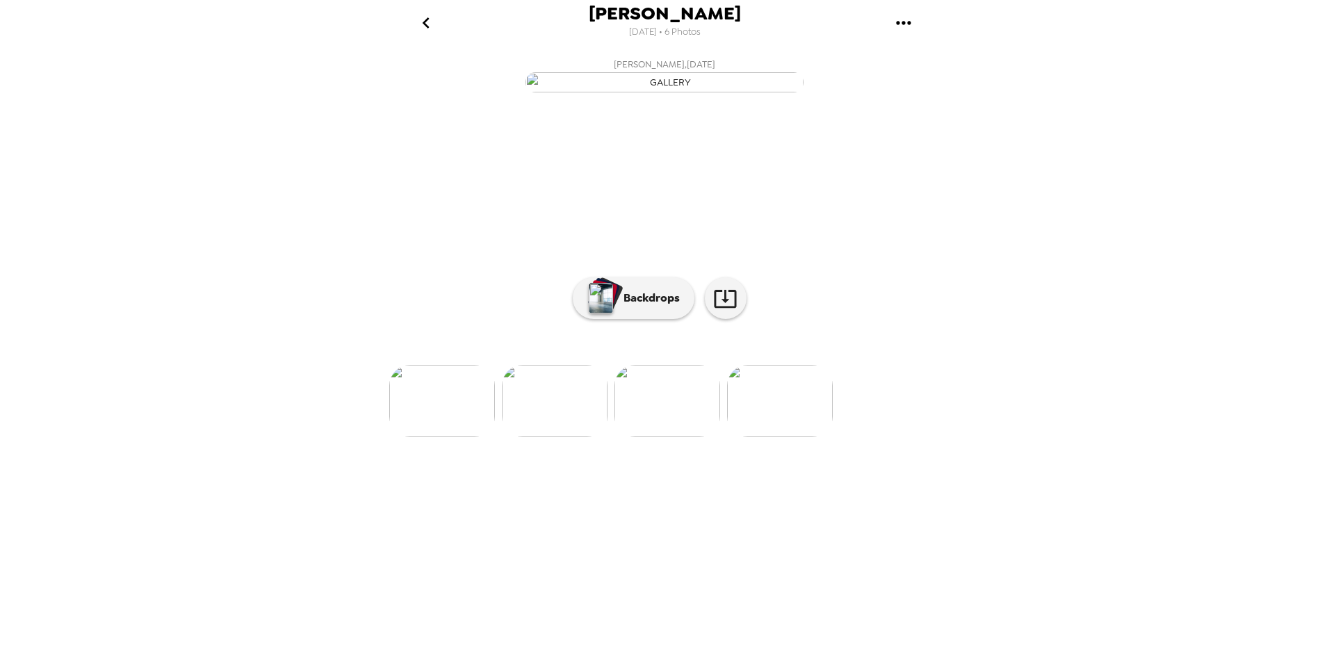
click at [560, 437] on img at bounding box center [555, 401] width 106 height 72
click at [547, 437] on img at bounding box center [554, 401] width 106 height 72
click at [774, 437] on img at bounding box center [779, 401] width 106 height 72
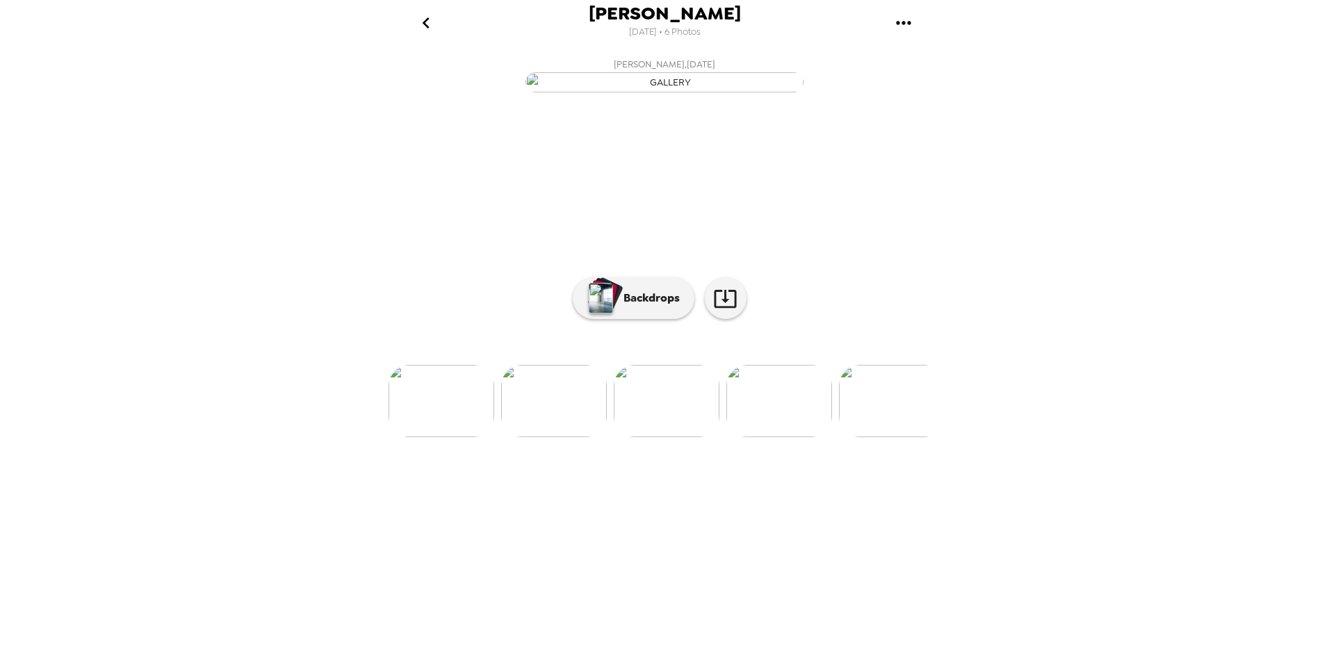
click at [459, 437] on img at bounding box center [442, 401] width 106 height 72
click at [1068, 416] on div "Pamela Fonseca 9/25/2025 • 6 Photos Pamela Fonseca , 09-25-2025 Pamela Fonseca …" at bounding box center [664, 331] width 1329 height 663
